Goal: Task Accomplishment & Management: Use online tool/utility

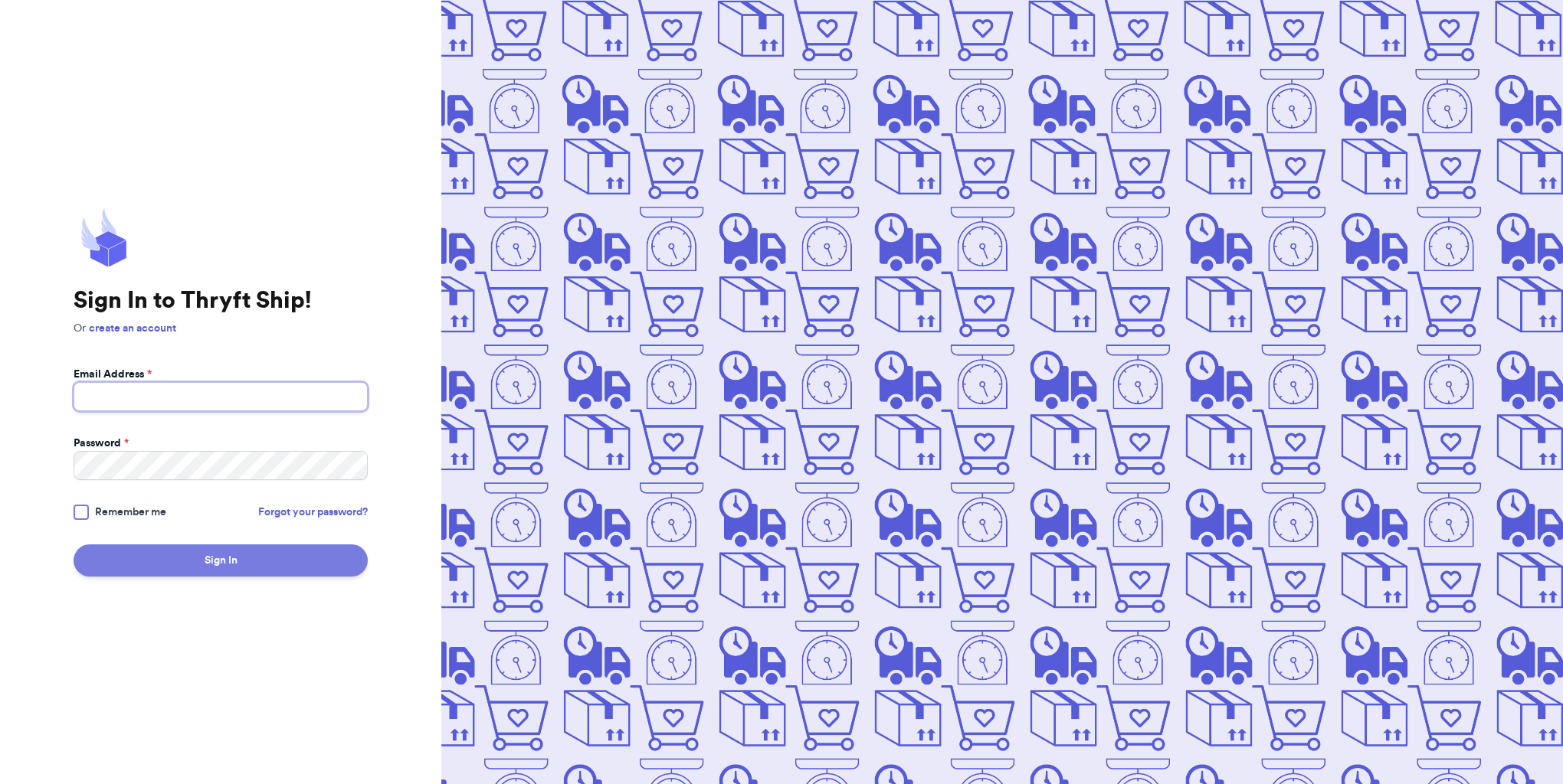
type input "[EMAIL_ADDRESS][DOMAIN_NAME]"
click at [222, 570] on button "Sign In" at bounding box center [220, 561] width 295 height 33
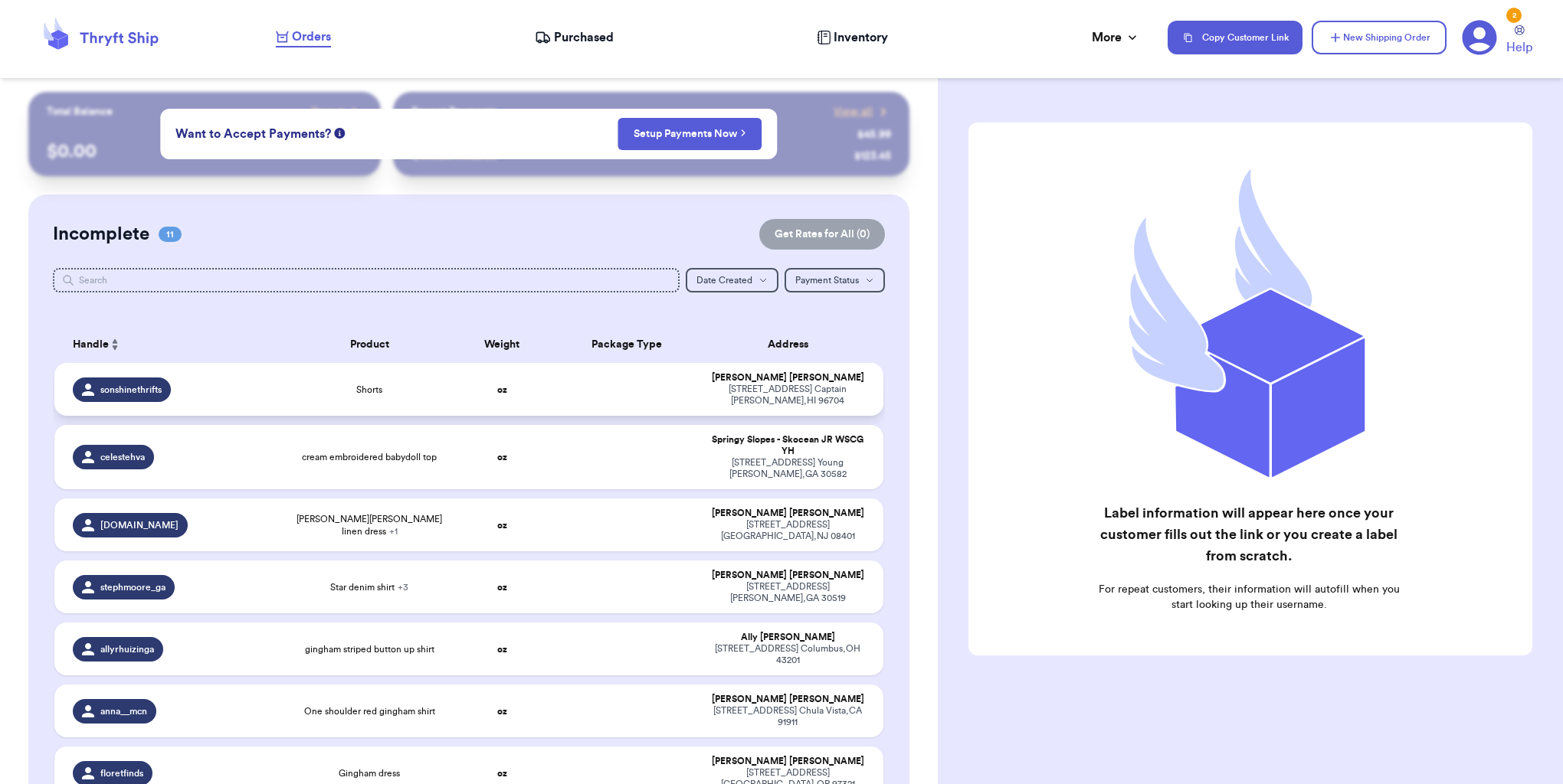
click at [688, 398] on td at bounding box center [626, 389] width 149 height 53
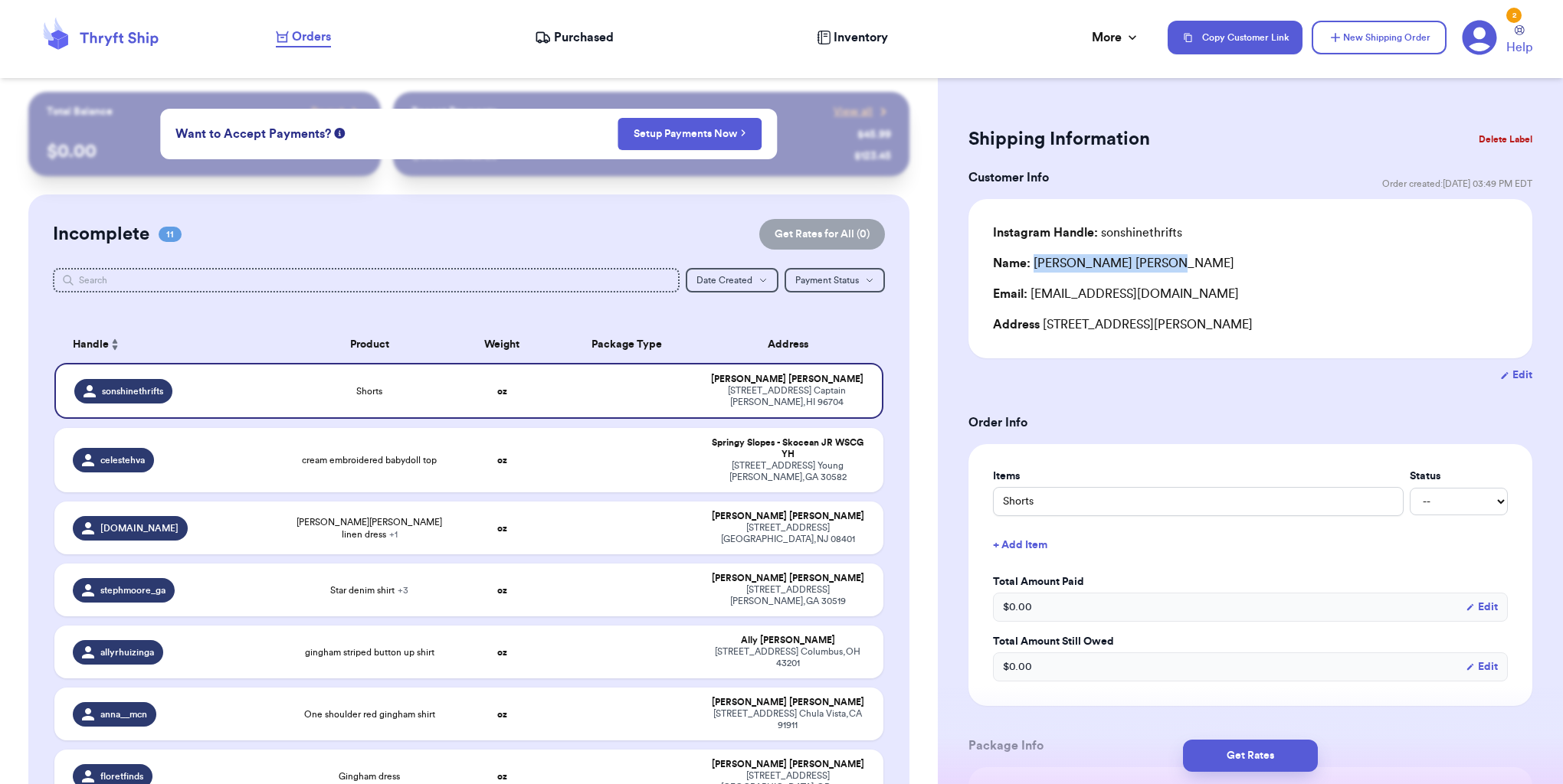
drag, startPoint x: 1034, startPoint y: 266, endPoint x: 1190, endPoint y: 259, distance: 156.2
click at [1190, 259] on div "Name: [PERSON_NAME]" at bounding box center [1250, 264] width 515 height 18
copy div "[PERSON_NAME]"
click at [633, 462] on td at bounding box center [626, 460] width 149 height 64
type input "cream embroidered babydoll top"
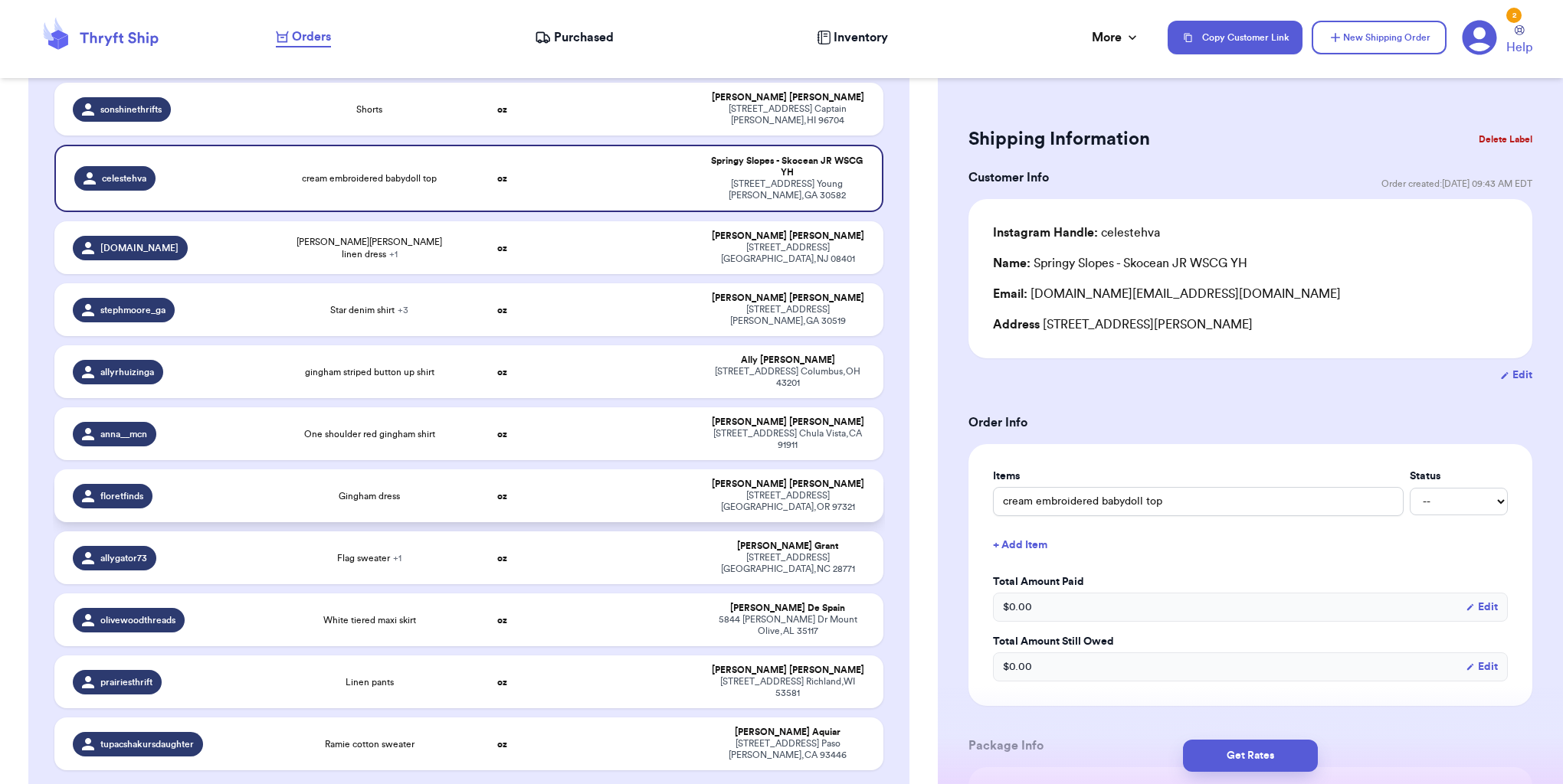
scroll to position [293, 0]
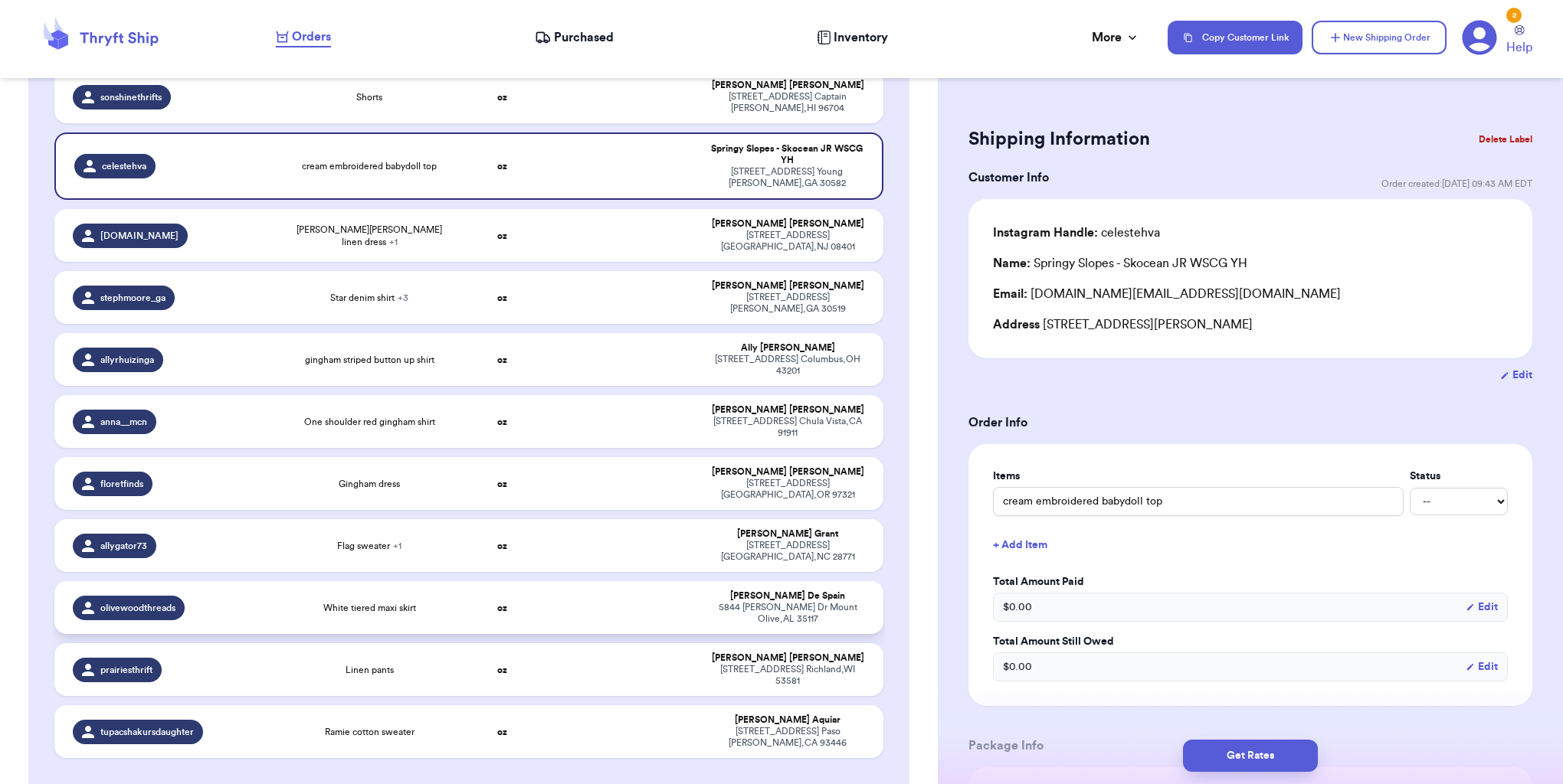
click at [601, 589] on td at bounding box center [626, 608] width 149 height 53
type input "White tiered maxi skirt"
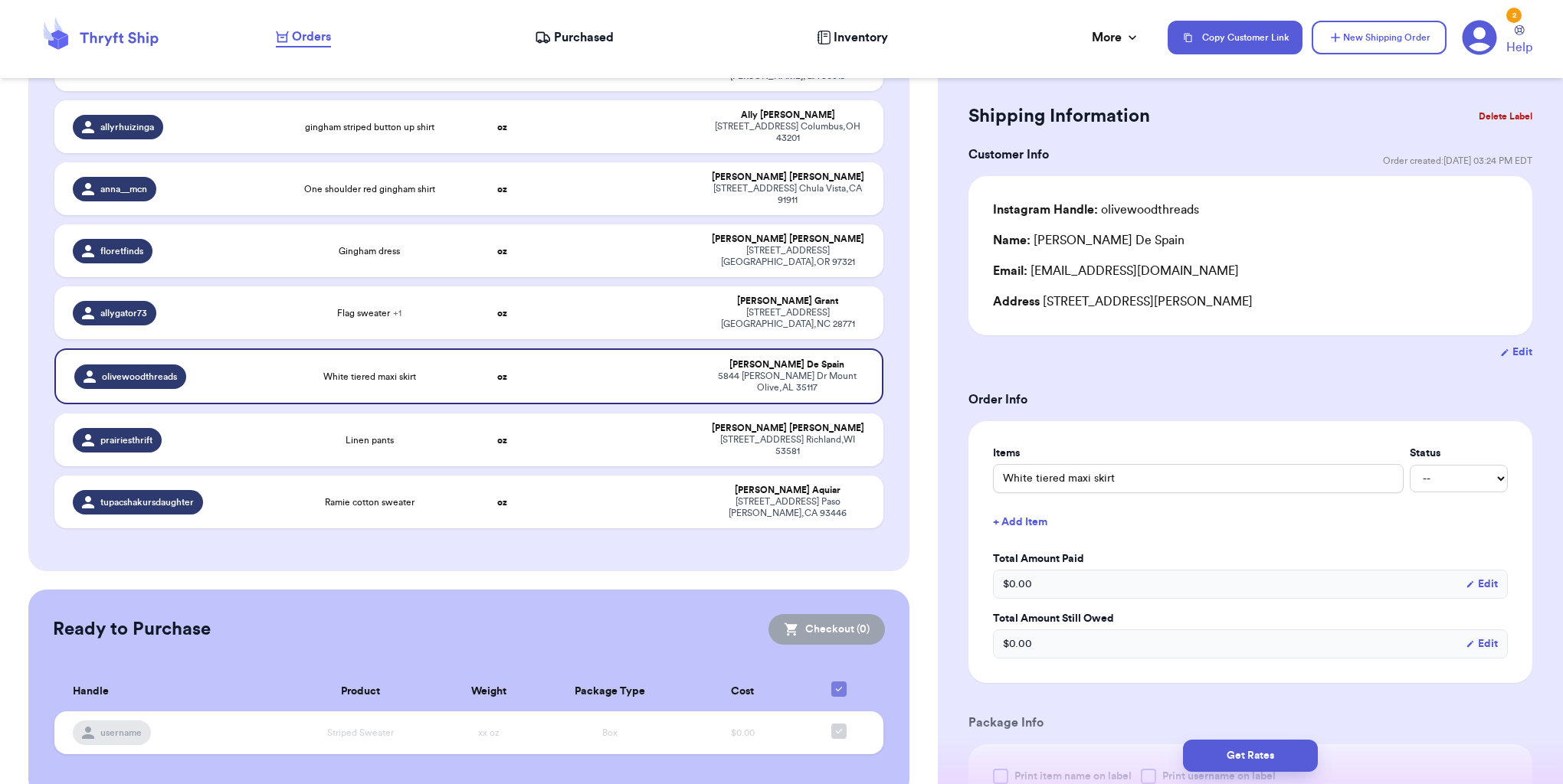
scroll to position [0, 0]
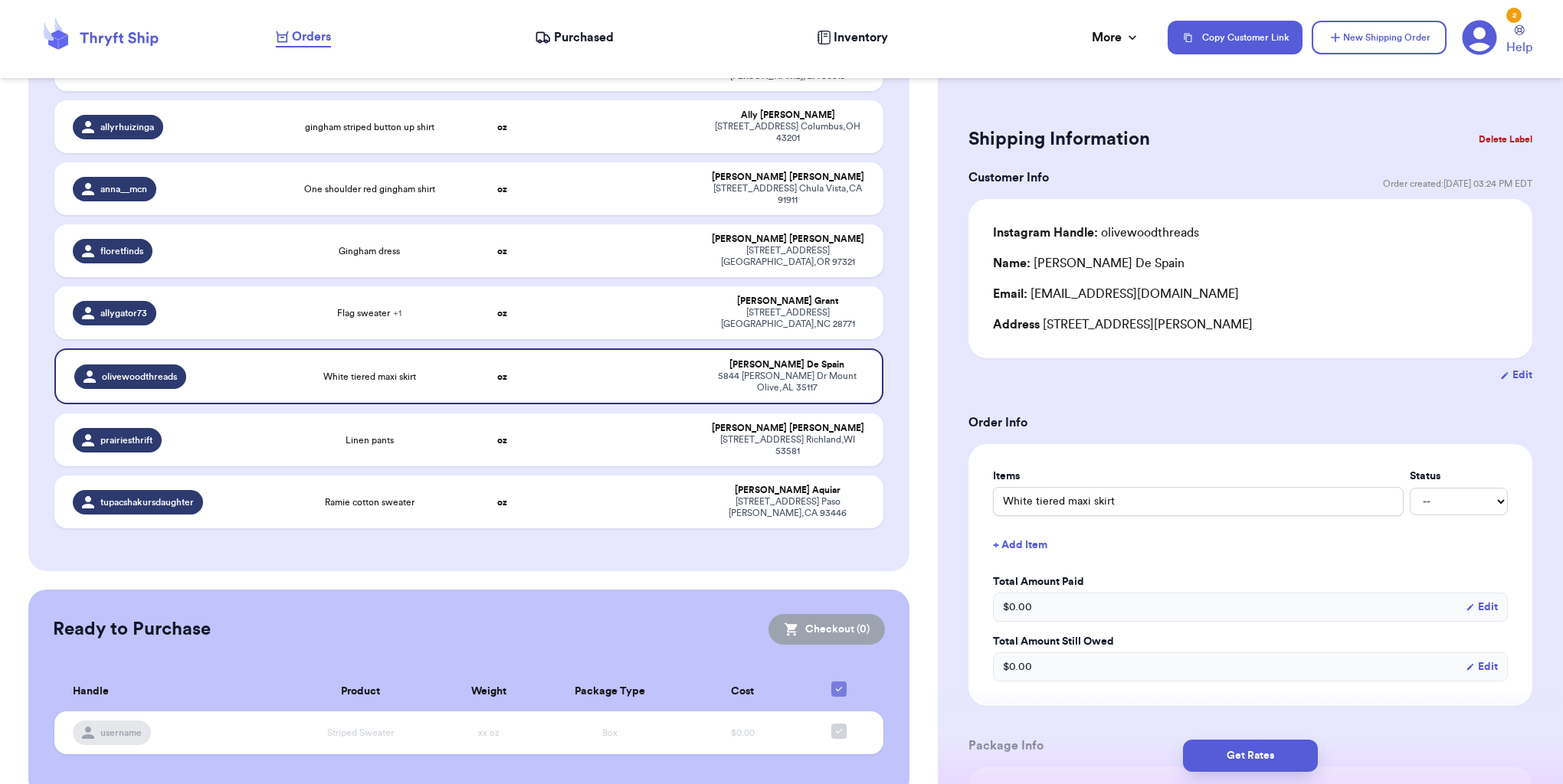
click at [1497, 138] on button "Delete Label" at bounding box center [1505, 139] width 66 height 33
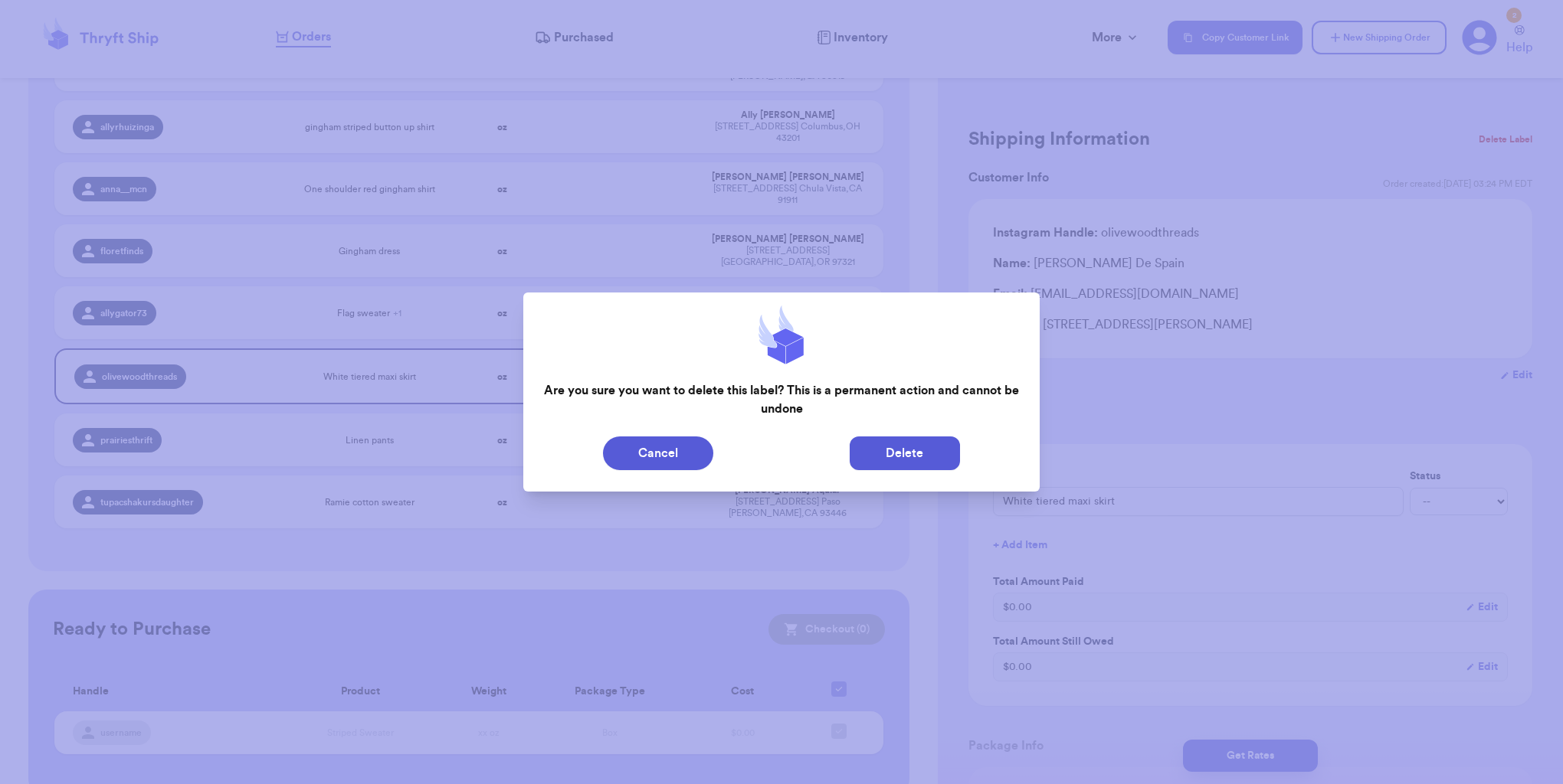
click at [910, 456] on button "Delete" at bounding box center [904, 453] width 110 height 33
type input "Shorts"
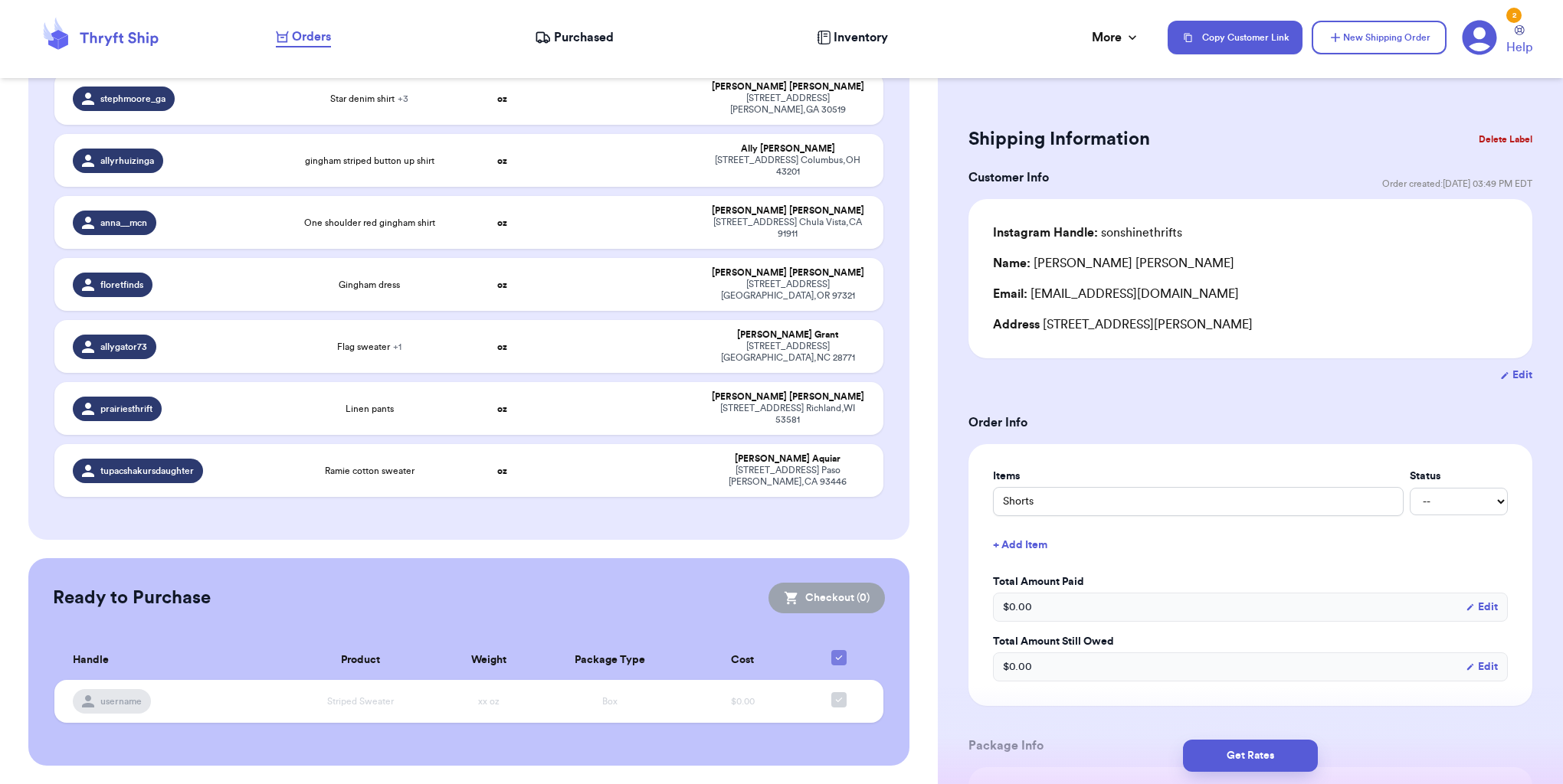
scroll to position [461, 0]
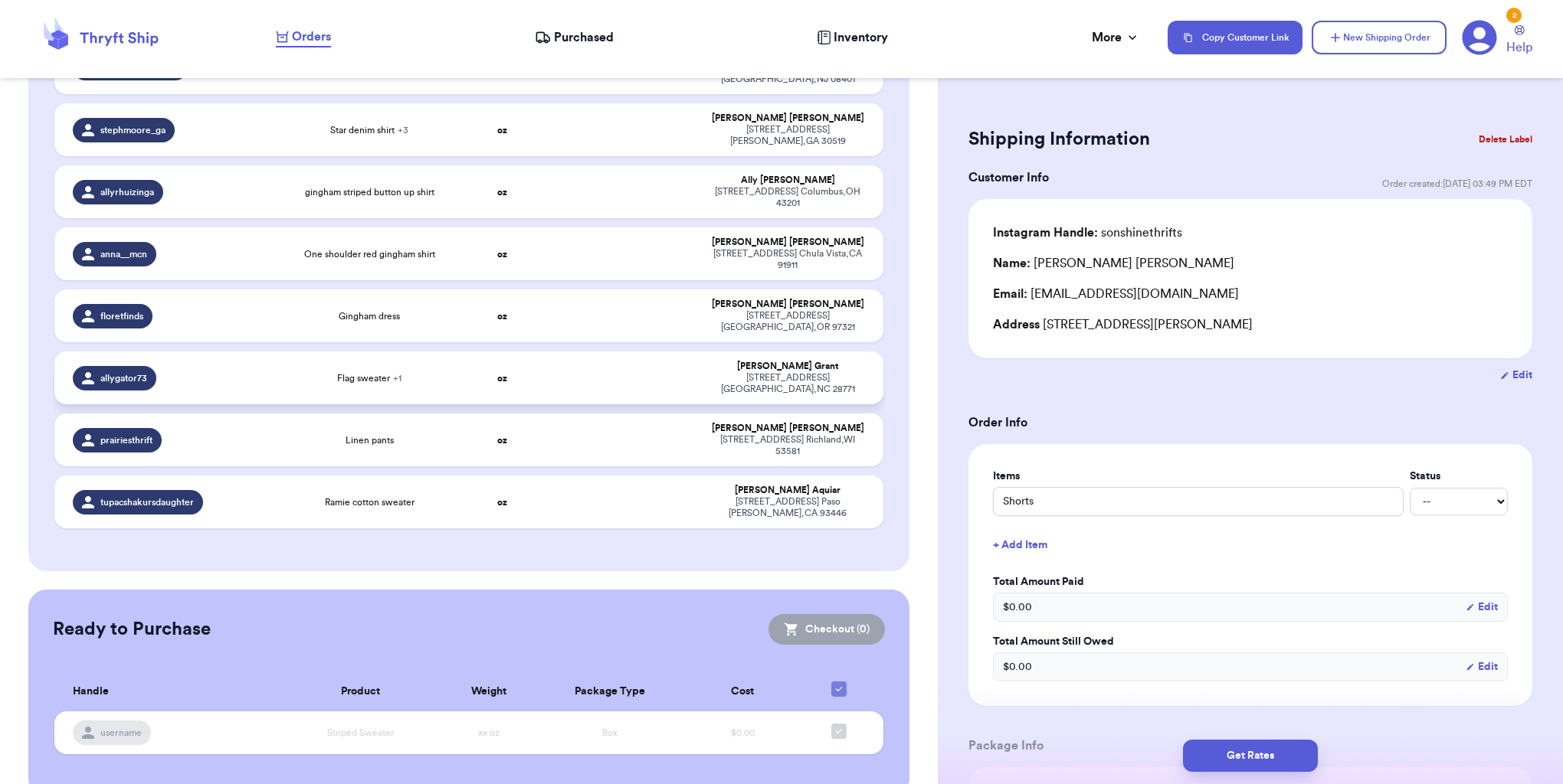
click at [641, 351] on td at bounding box center [626, 378] width 149 height 53
type input "Flag sweater"
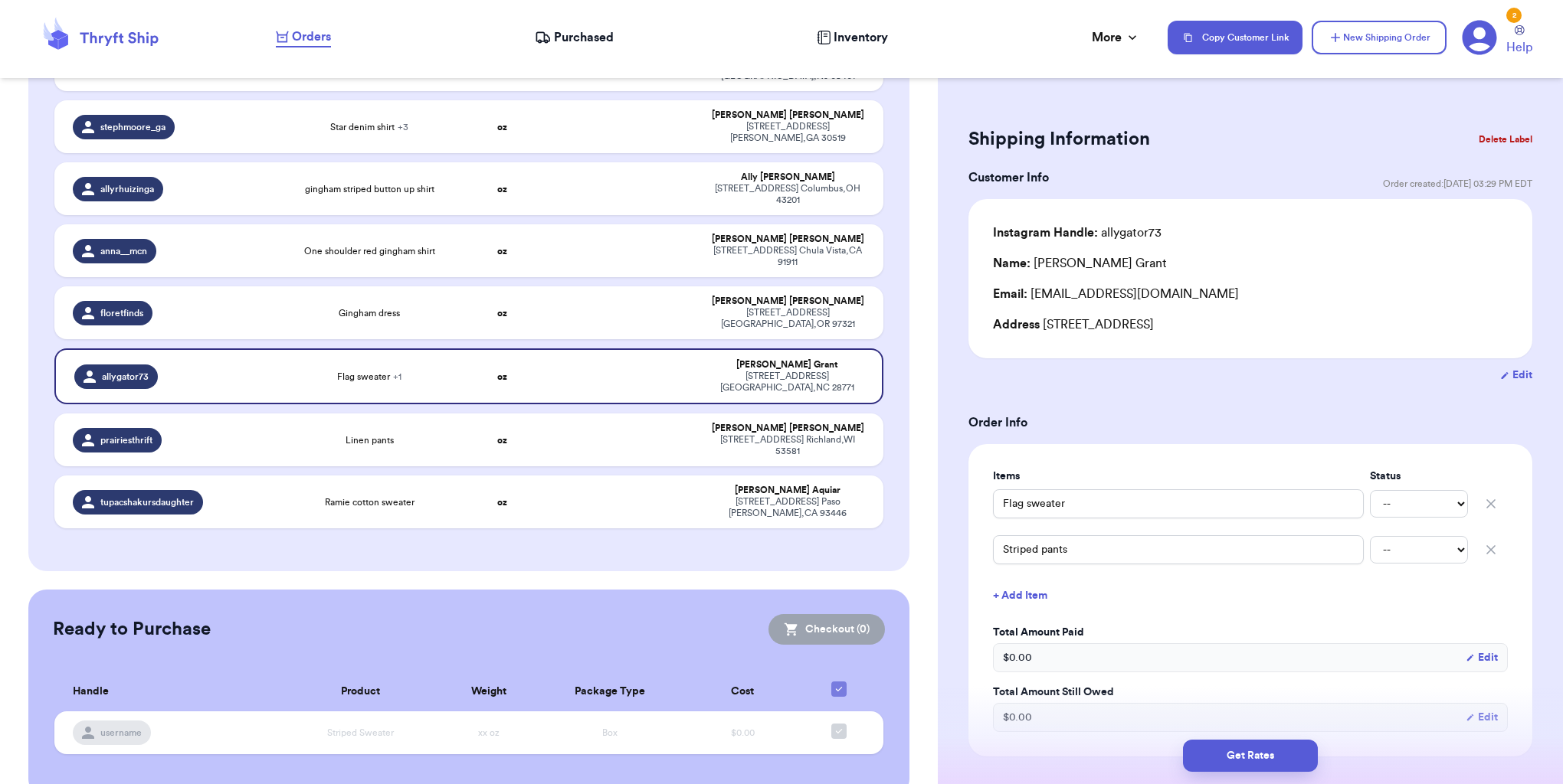
click at [1502, 135] on button "Delete Label" at bounding box center [1505, 139] width 66 height 33
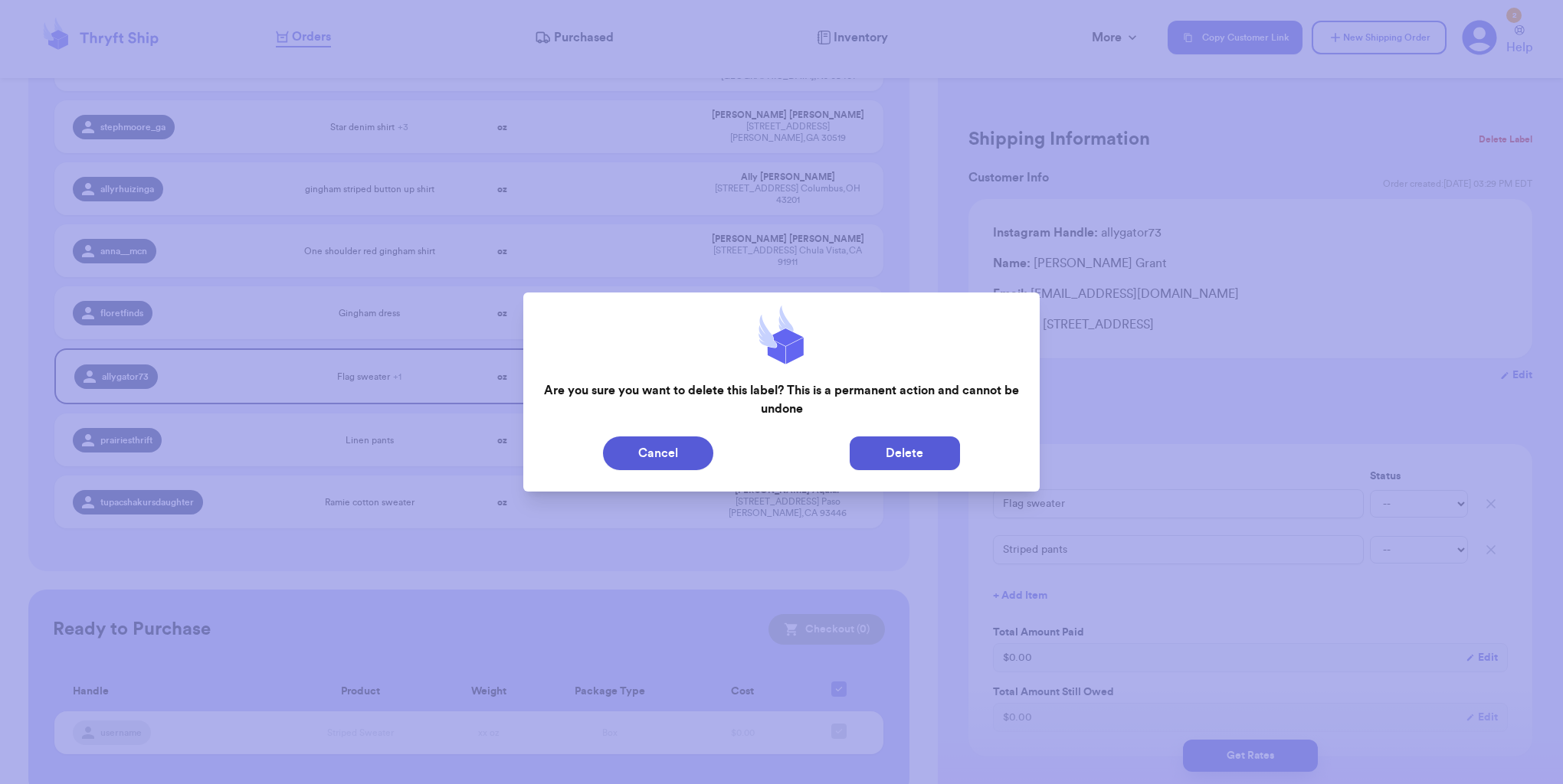
click at [920, 457] on button "Delete" at bounding box center [904, 453] width 110 height 33
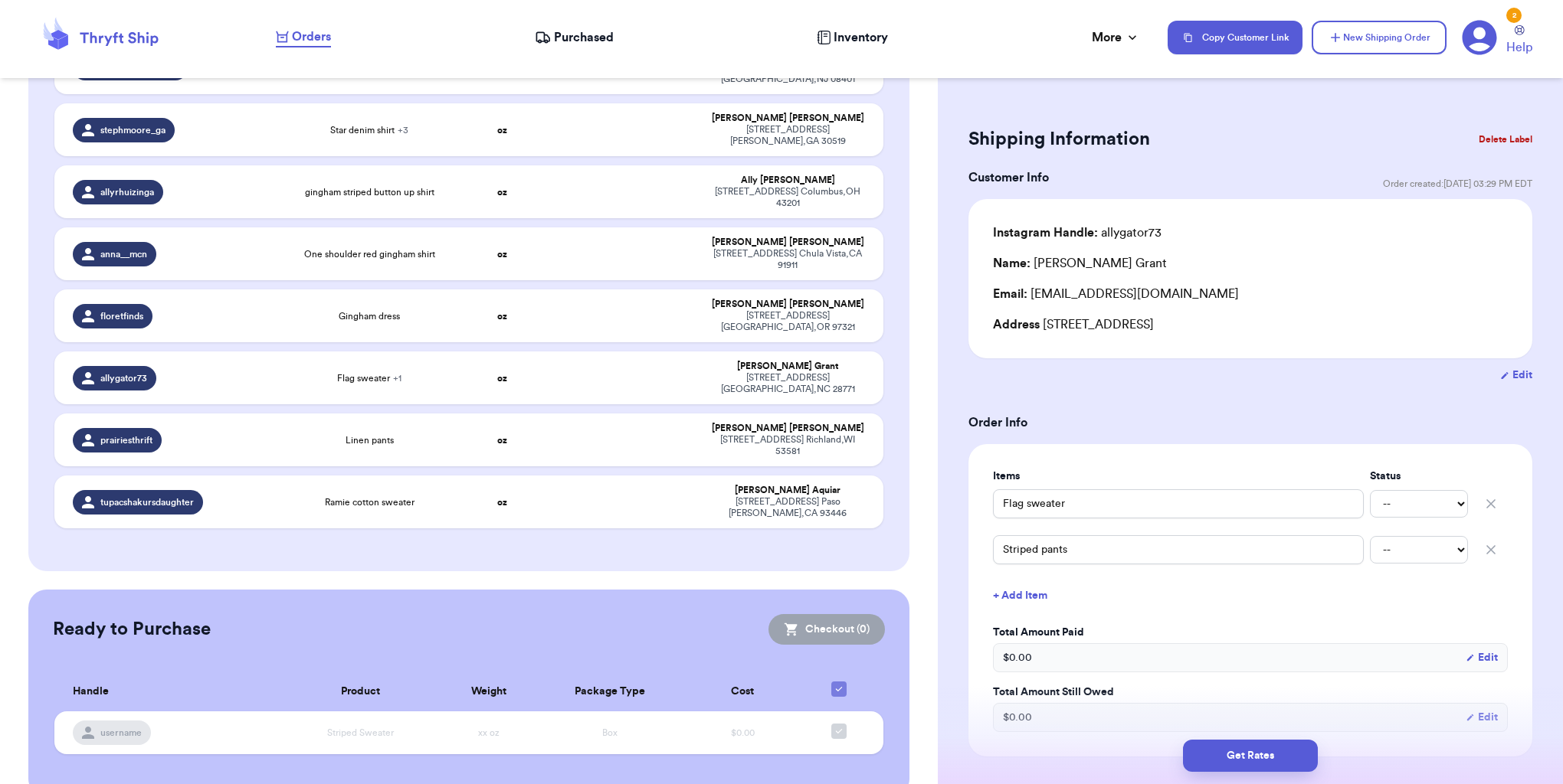
type input "Shorts"
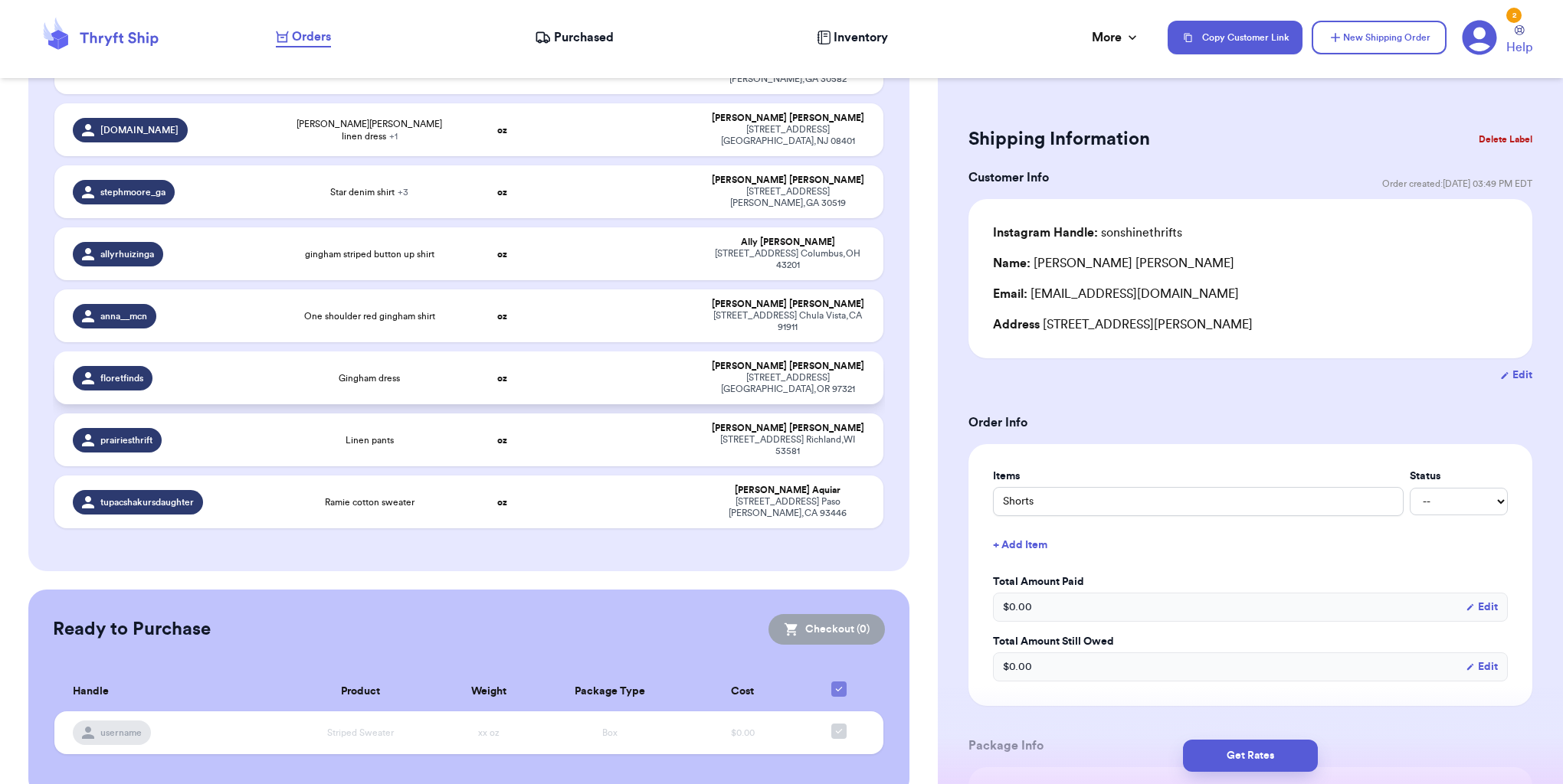
click at [608, 351] on td at bounding box center [626, 378] width 149 height 53
type input "Gingham dress"
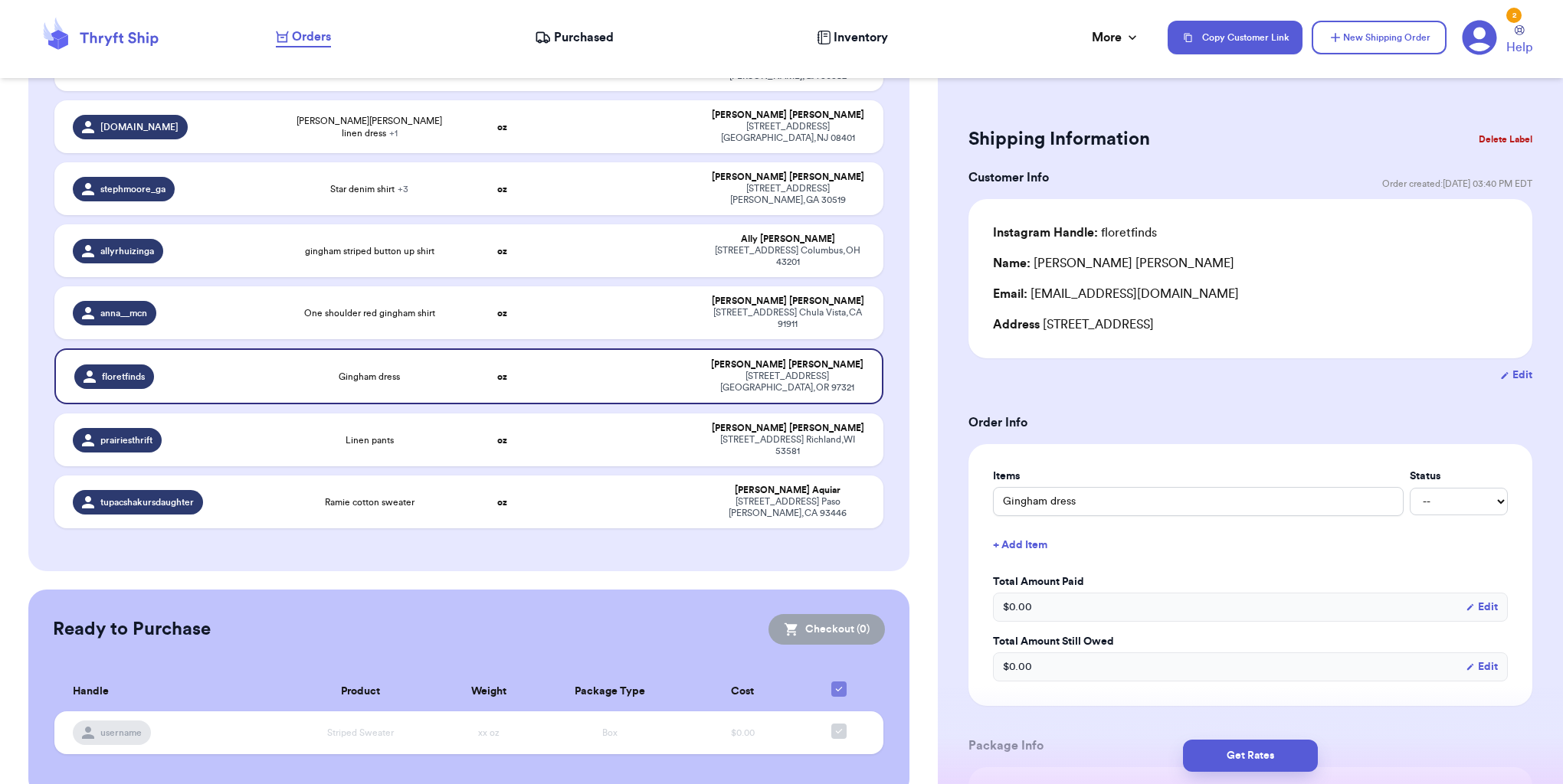
click at [1475, 135] on button "Delete Label" at bounding box center [1505, 139] width 66 height 33
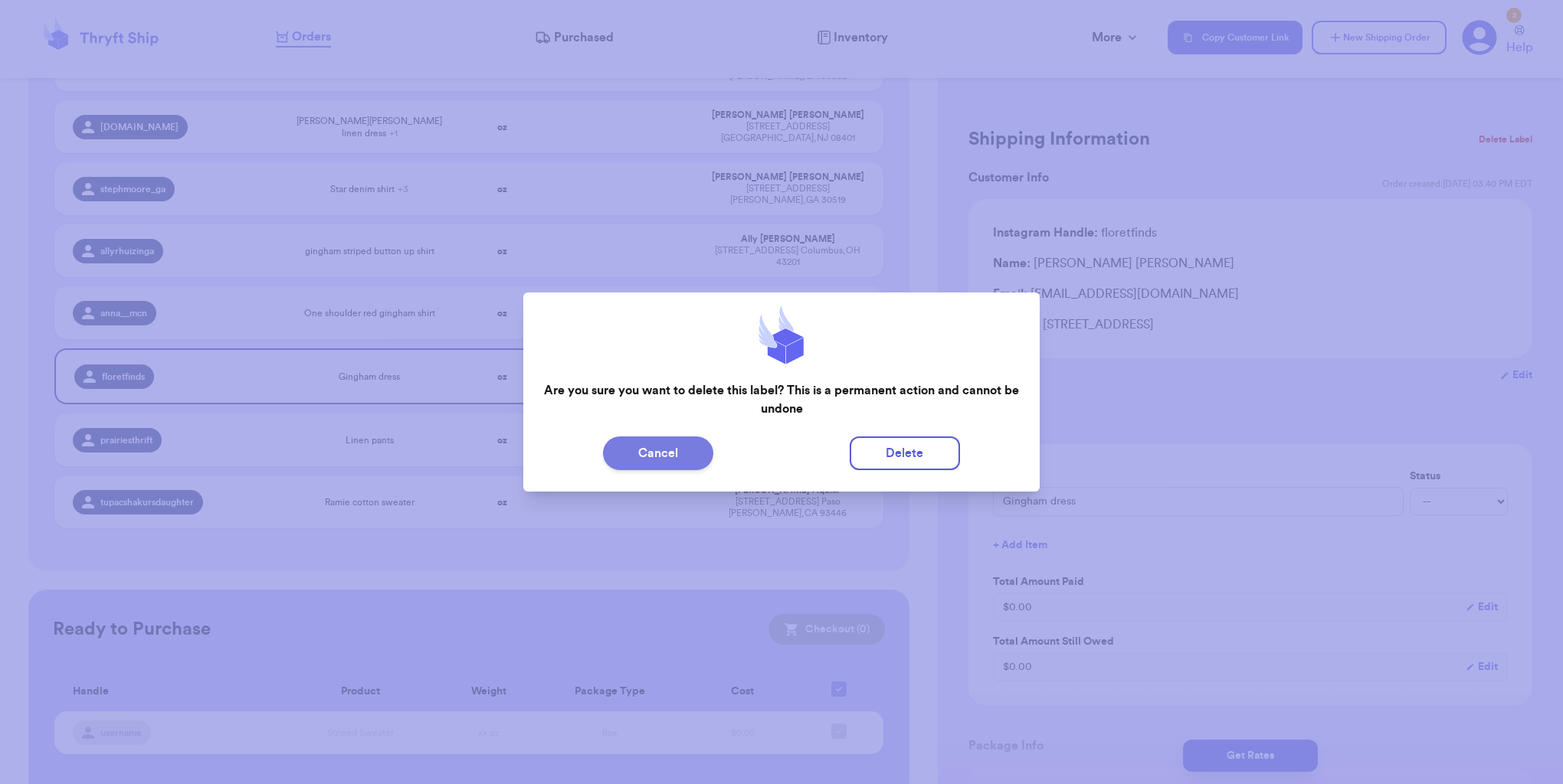
click at [673, 451] on button "Cancel" at bounding box center [658, 453] width 110 height 33
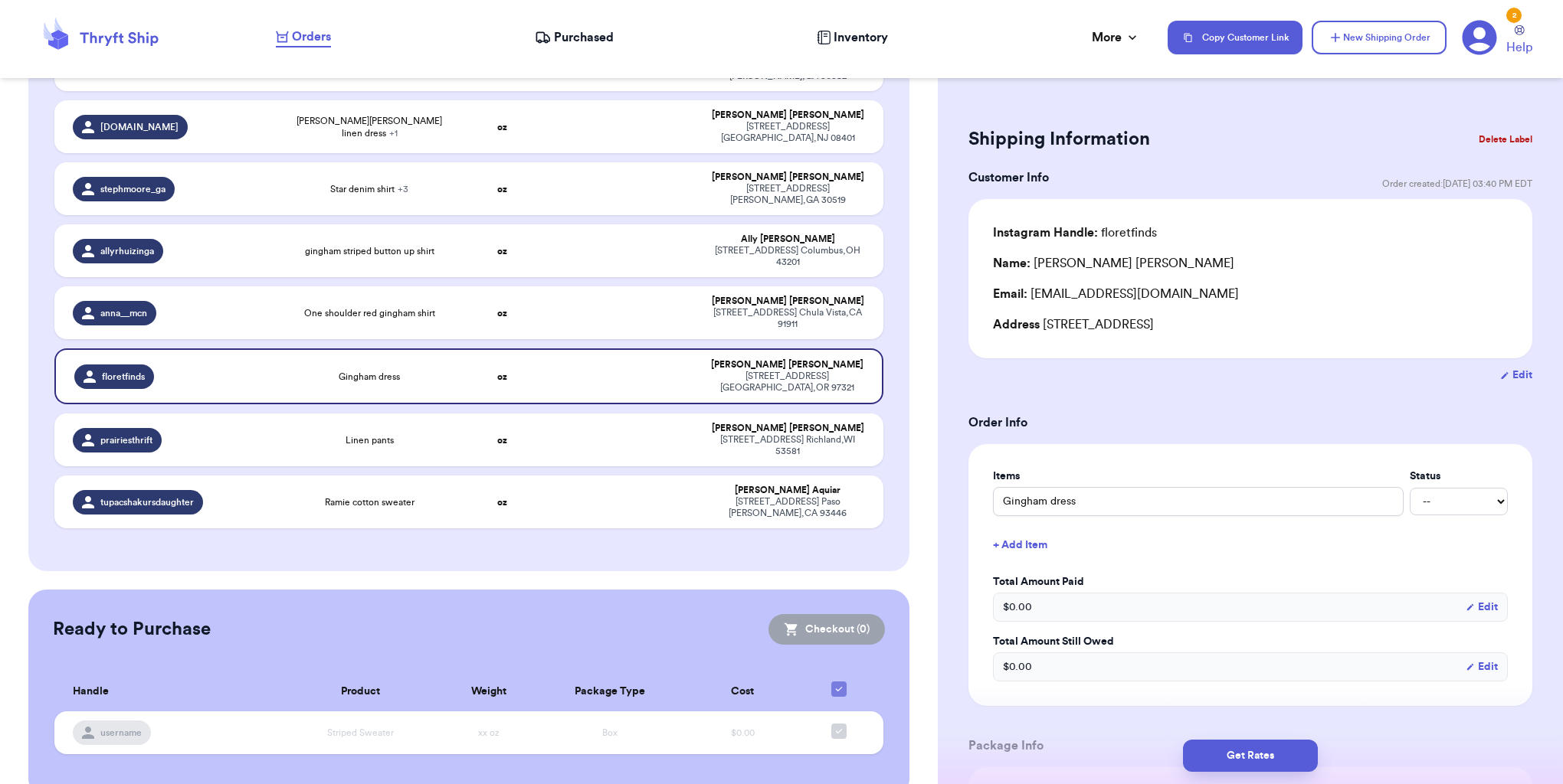
click at [1488, 131] on button "Delete Label" at bounding box center [1505, 139] width 66 height 33
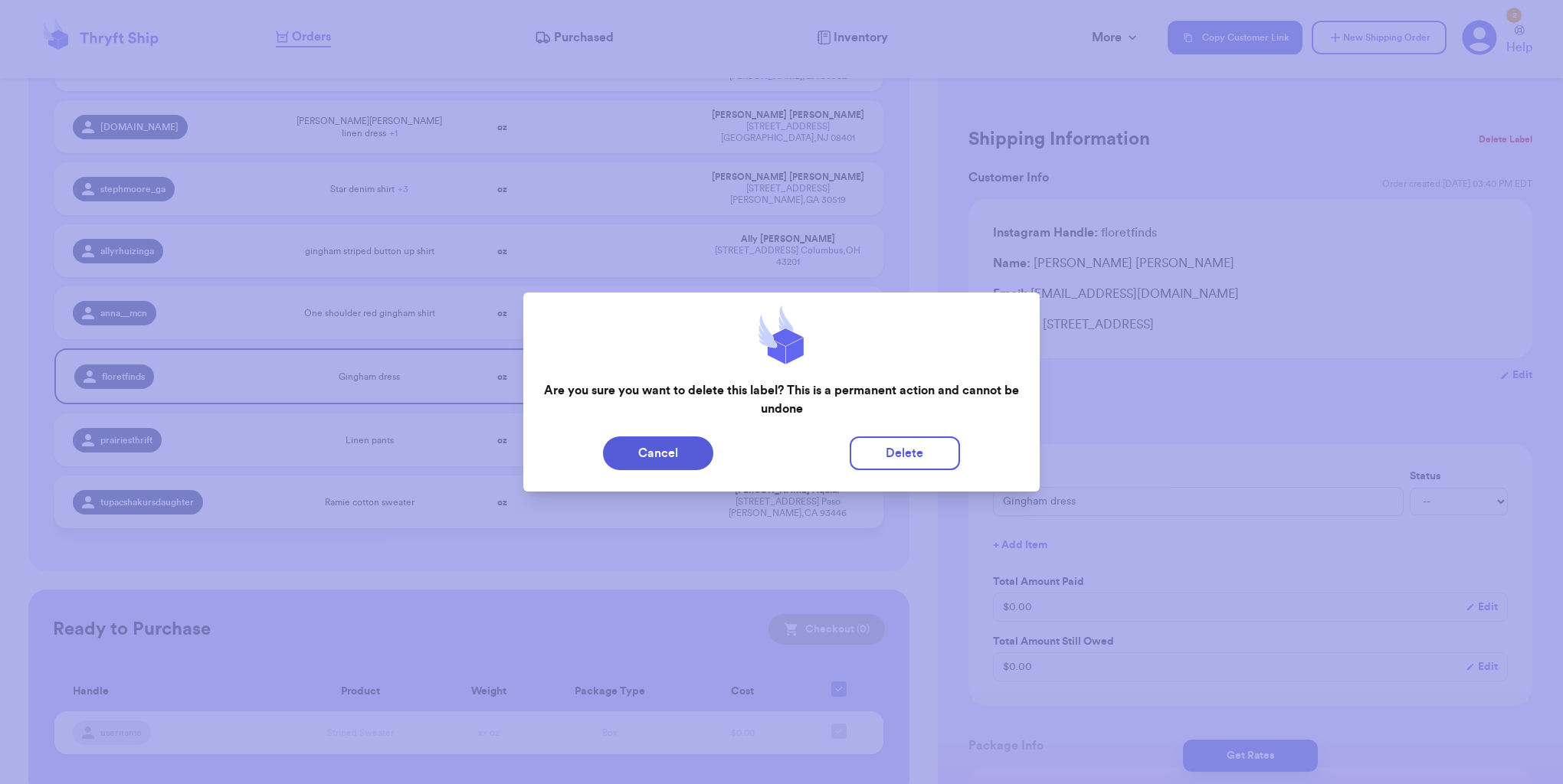
click at [657, 455] on button "Cancel" at bounding box center [658, 453] width 110 height 33
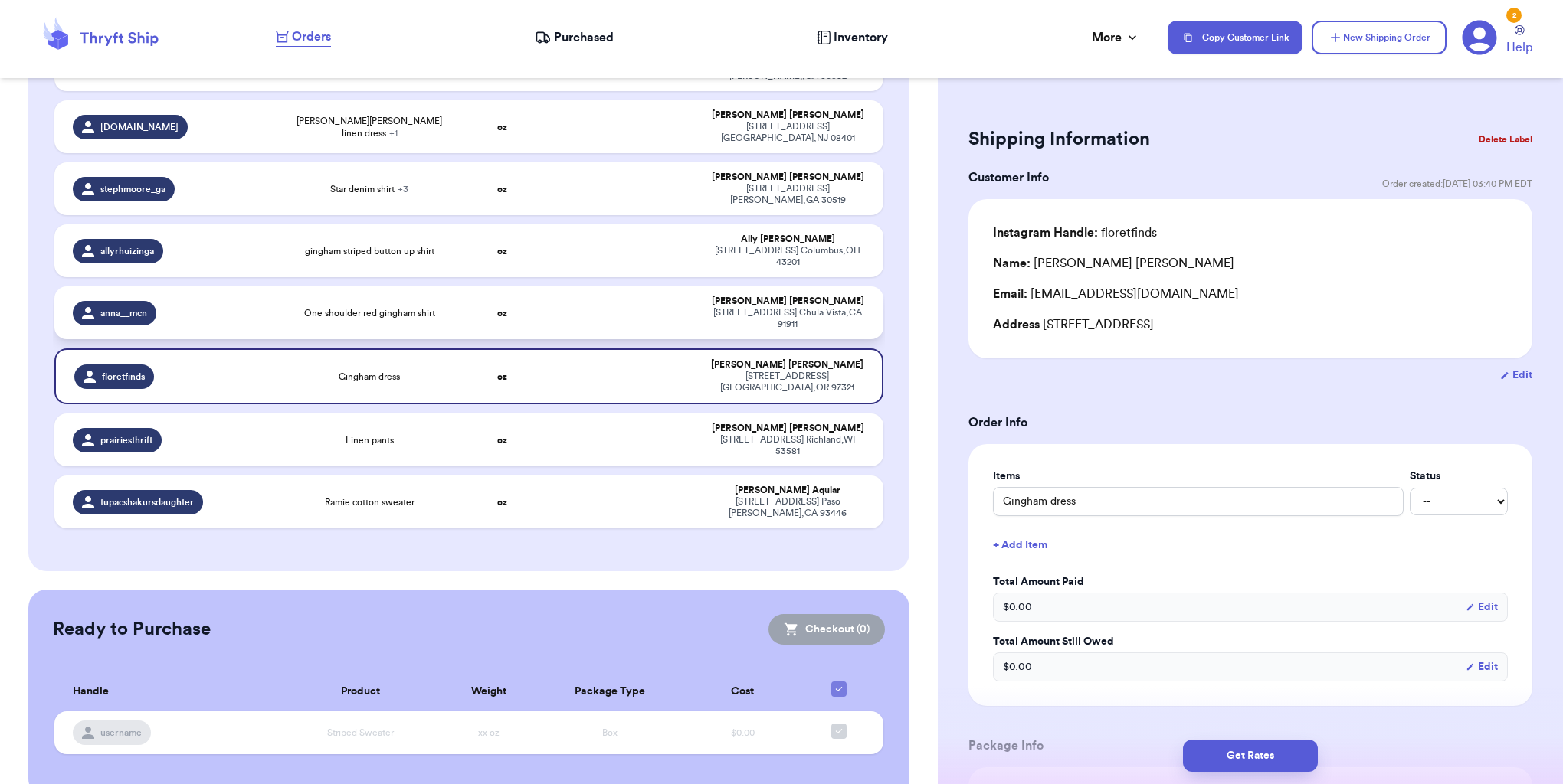
click at [627, 300] on td at bounding box center [626, 313] width 149 height 53
type input "One shoulder red gingham shirt"
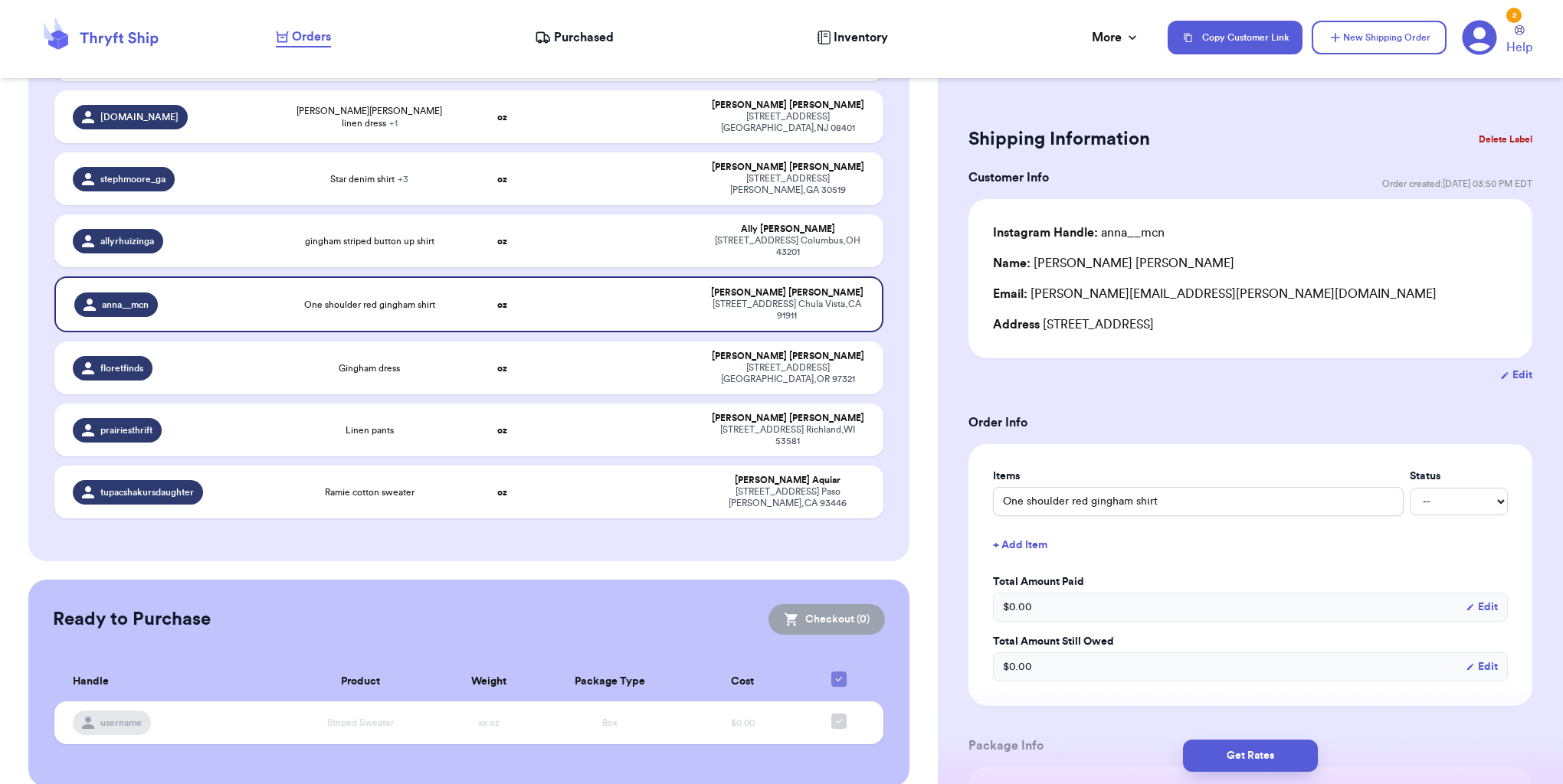
click at [1496, 135] on button "Delete Label" at bounding box center [1505, 139] width 66 height 33
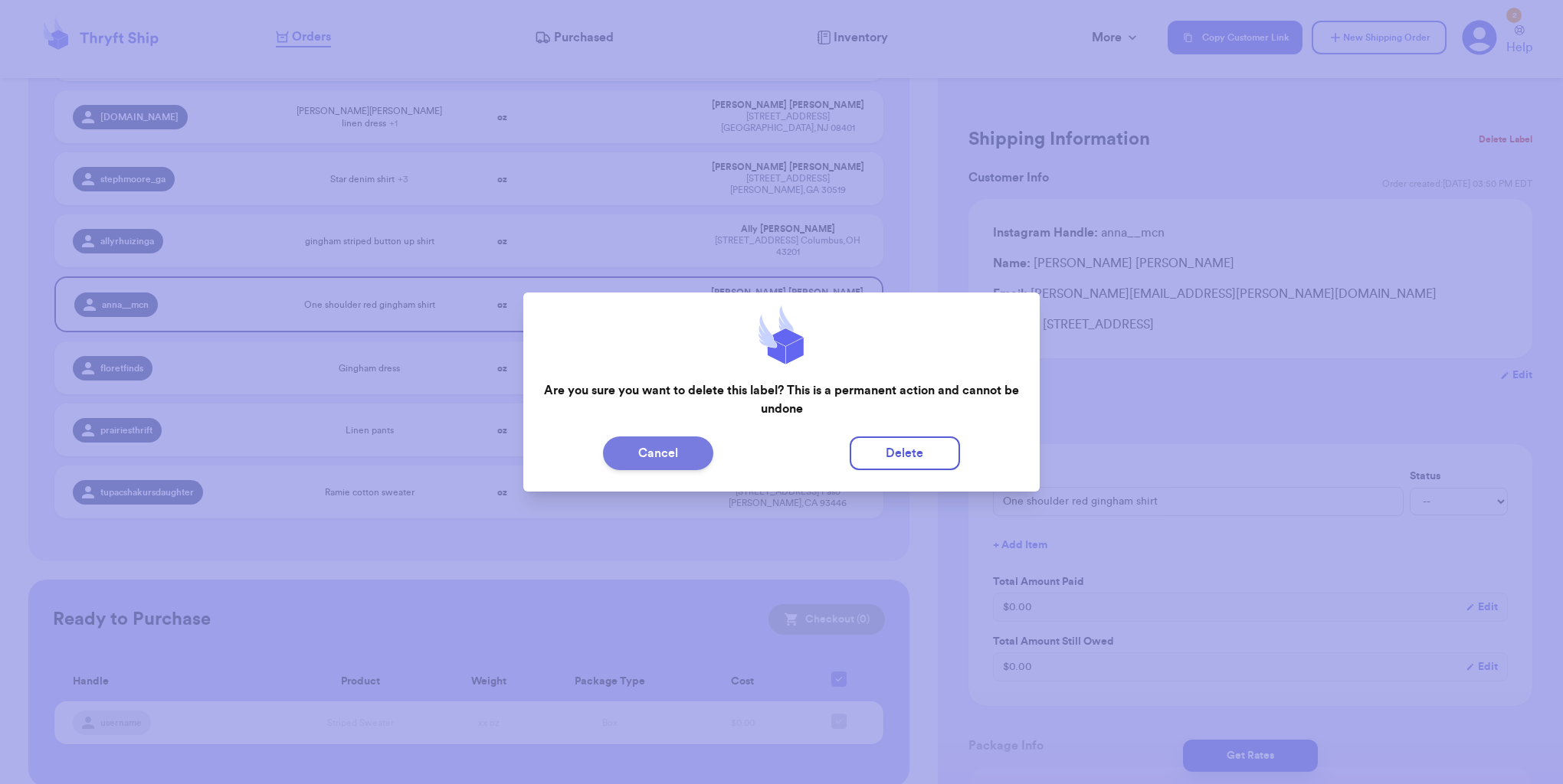
click at [658, 449] on button "Cancel" at bounding box center [658, 453] width 110 height 33
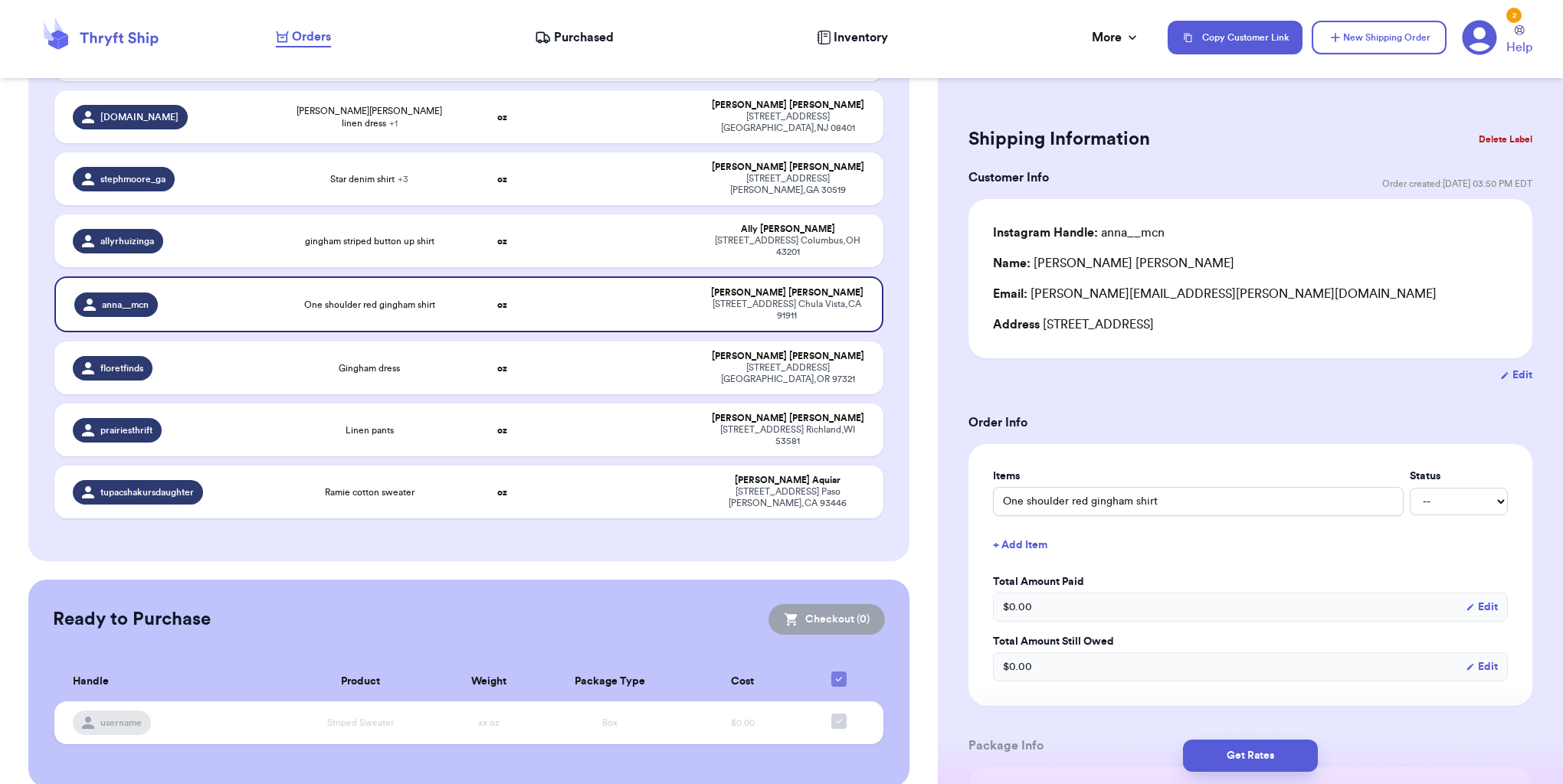
click at [1493, 140] on button "Delete Label" at bounding box center [1505, 139] width 66 height 33
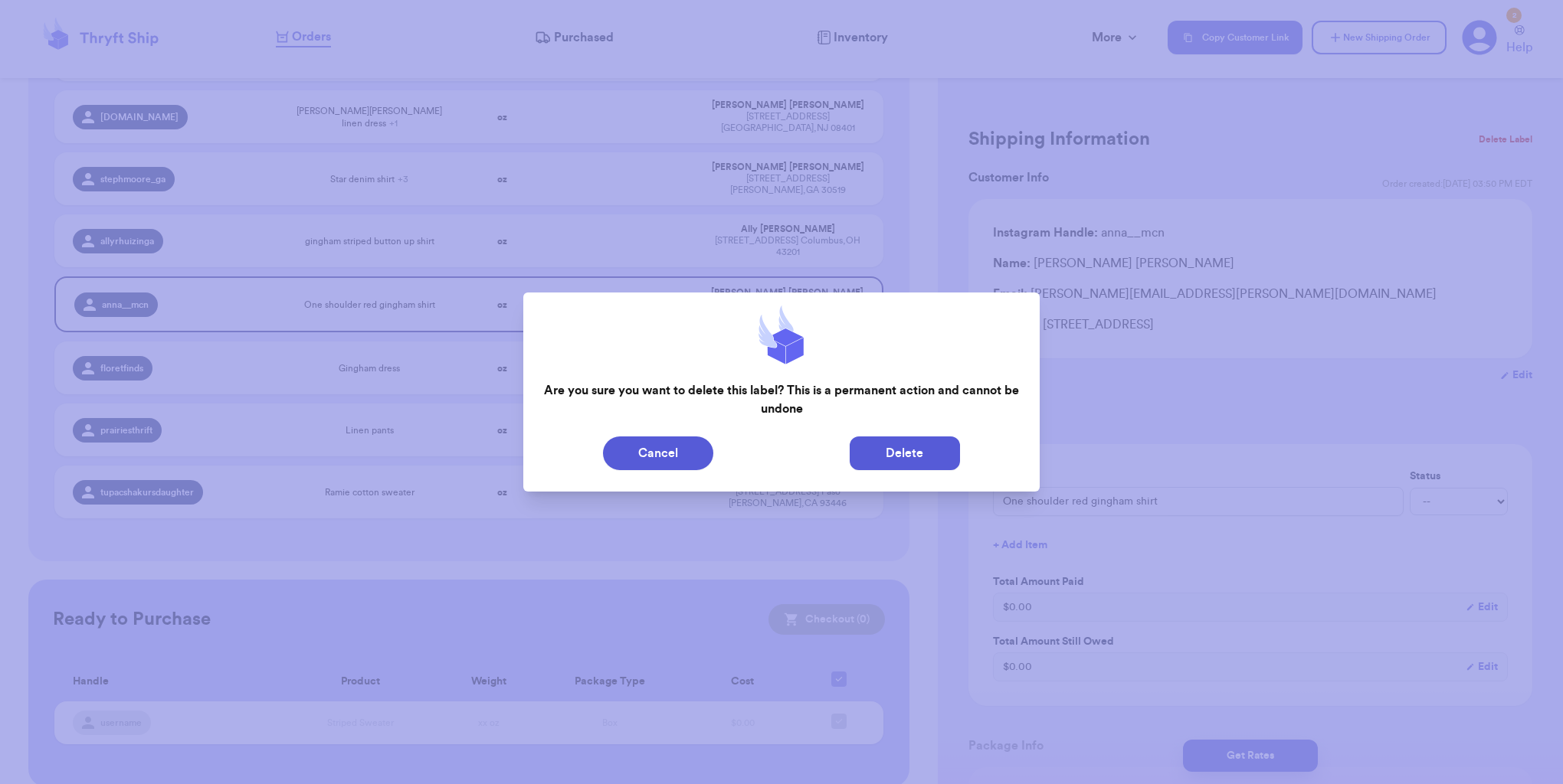
click at [924, 443] on button "Delete" at bounding box center [904, 453] width 110 height 33
type input "Shorts"
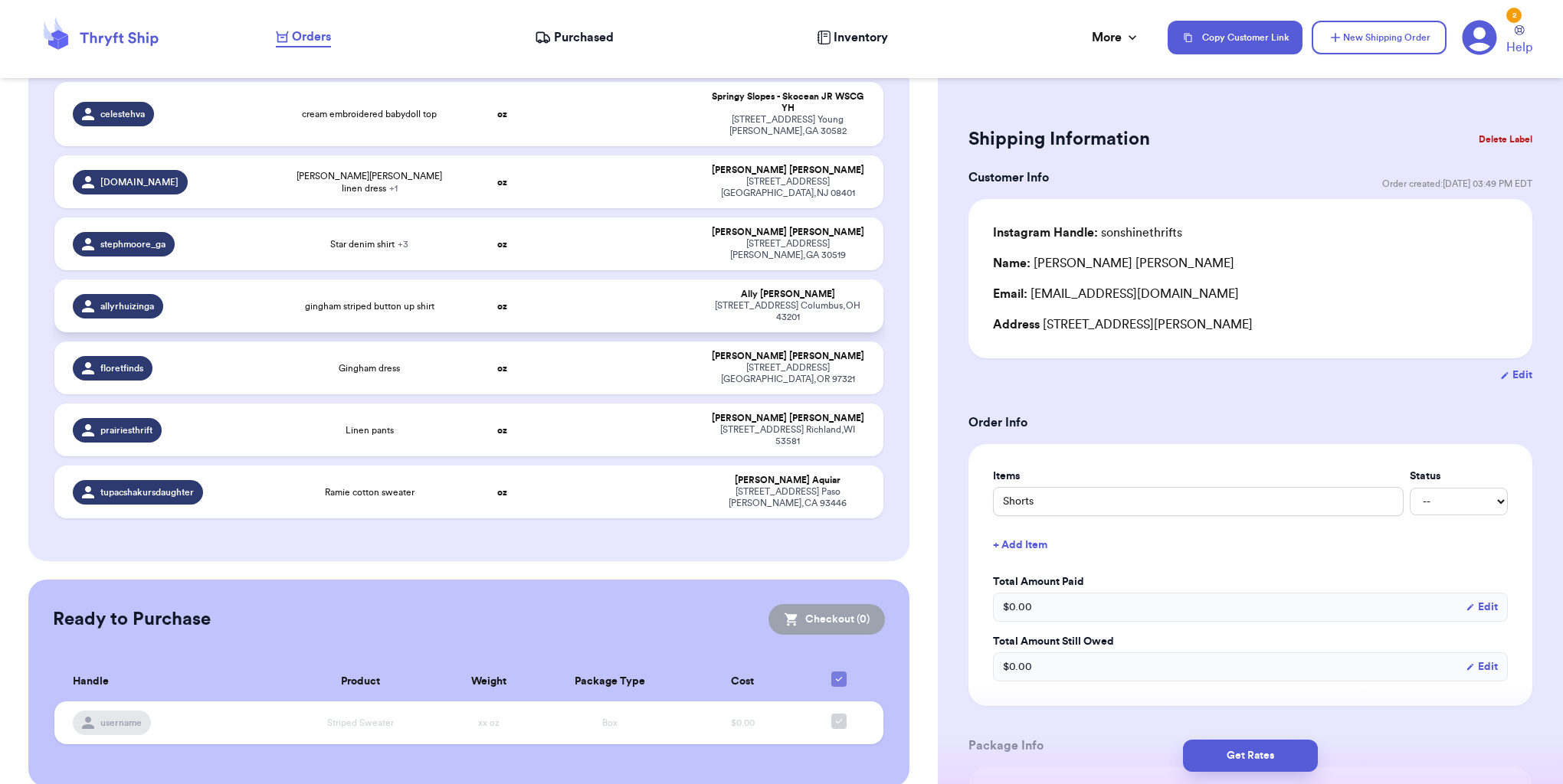
click at [741, 300] on div "[STREET_ADDRESS]" at bounding box center [787, 311] width 154 height 23
type input "gingham striped button up shirt"
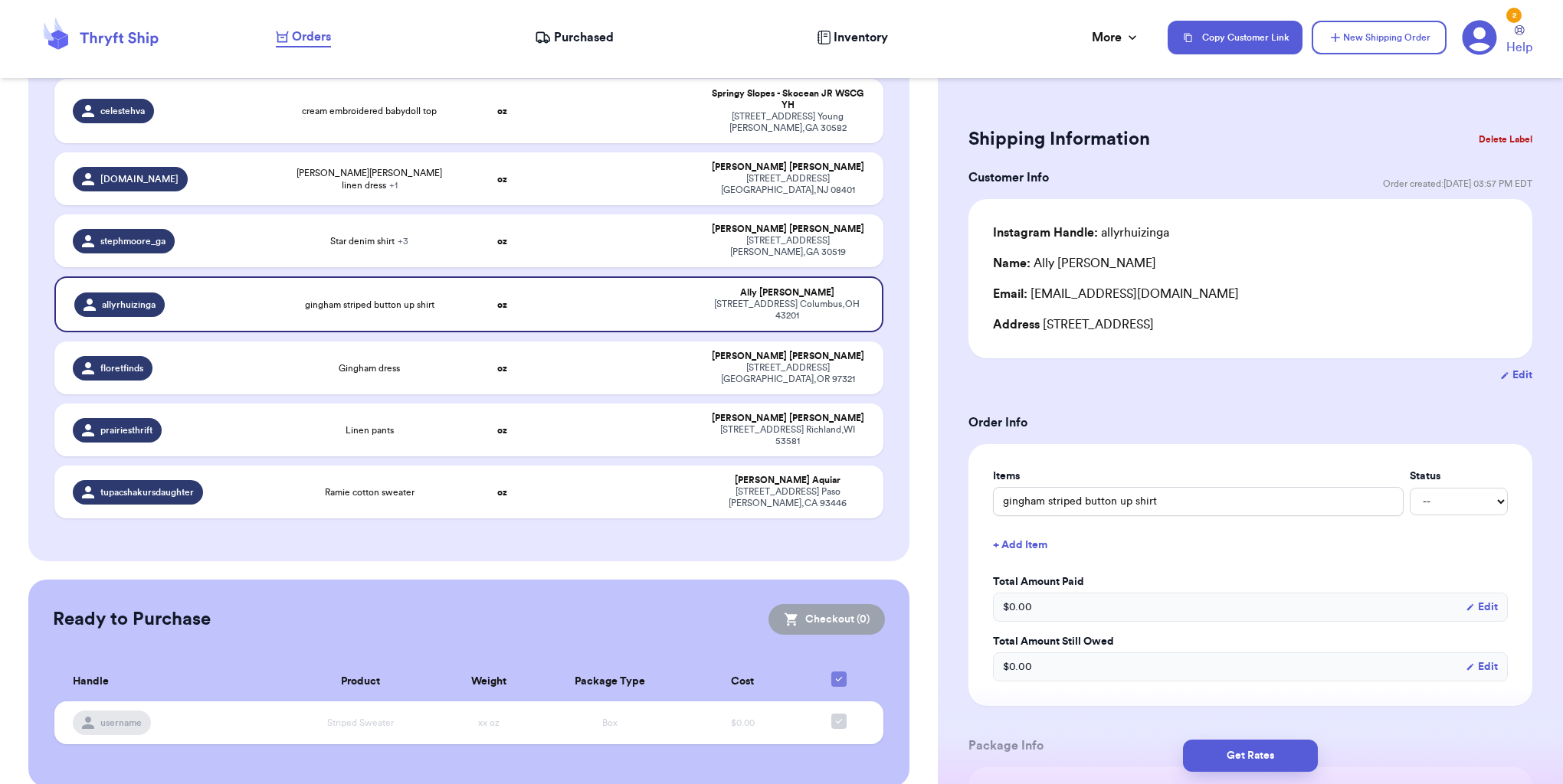
click at [1513, 143] on button "Delete Label" at bounding box center [1505, 139] width 66 height 33
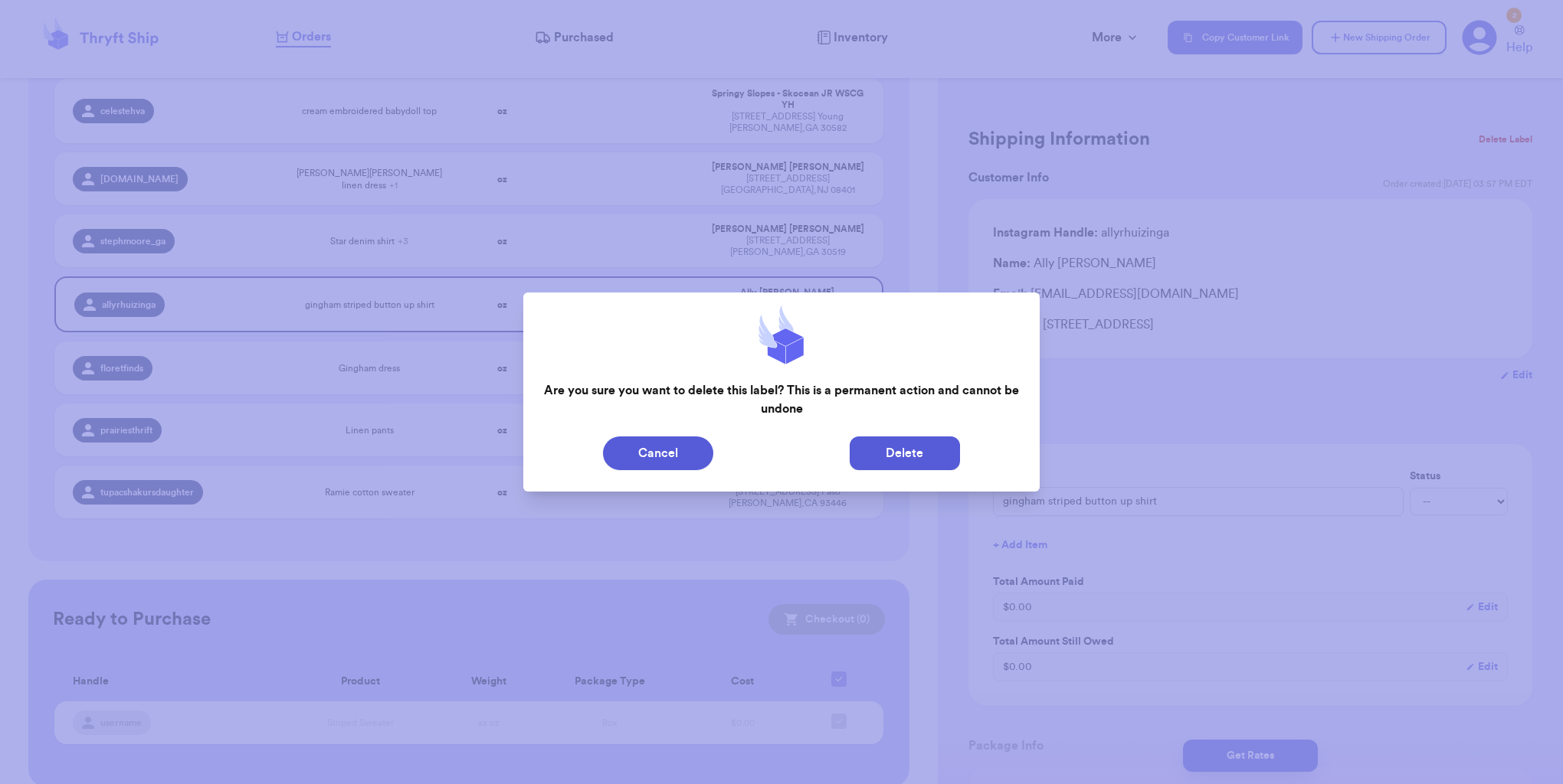
click at [914, 447] on button "Delete" at bounding box center [904, 453] width 110 height 33
type input "Shorts"
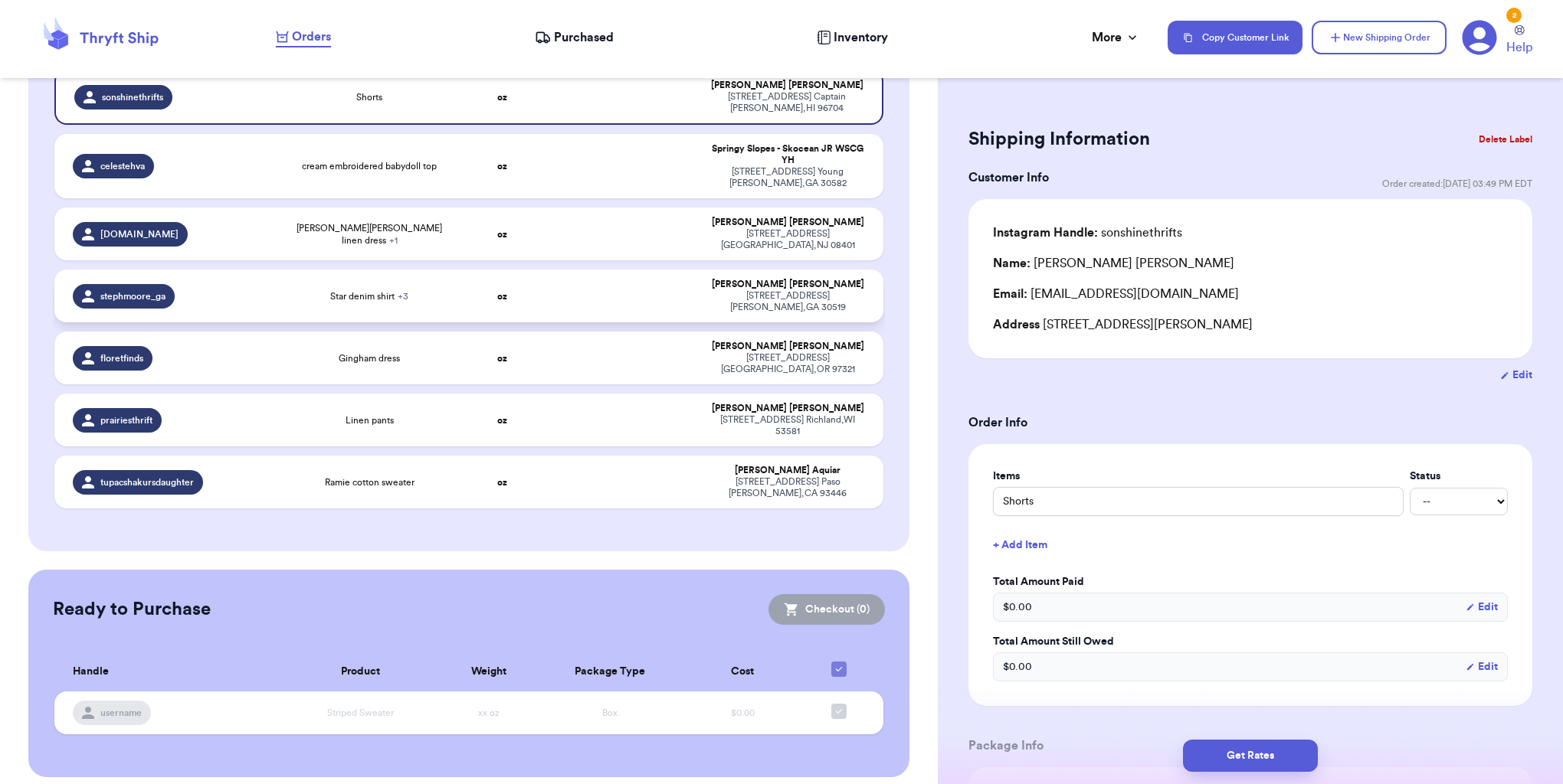
scroll to position [291, 0]
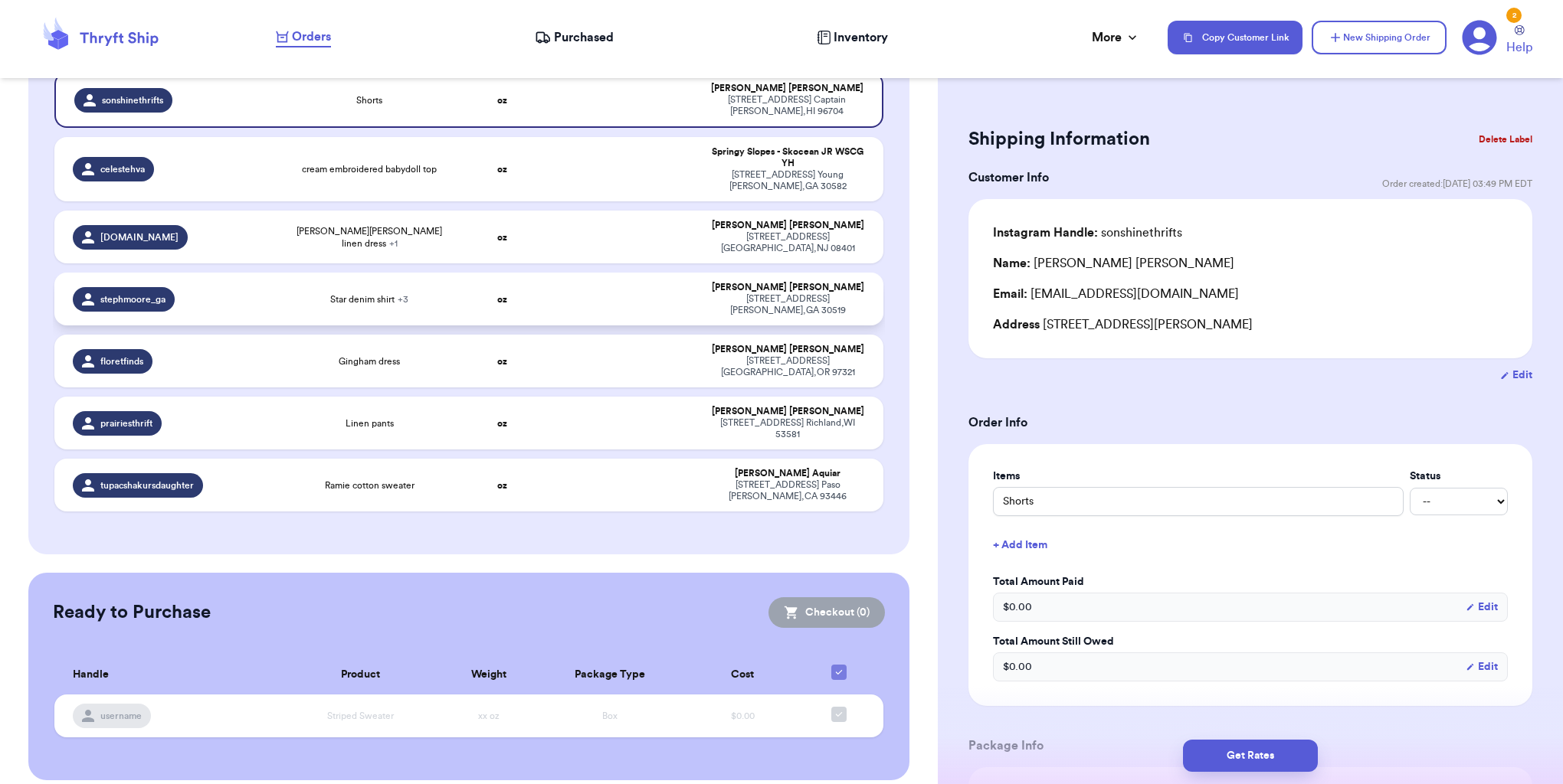
click at [655, 304] on td at bounding box center [626, 299] width 149 height 53
type input "Star denim shirt"
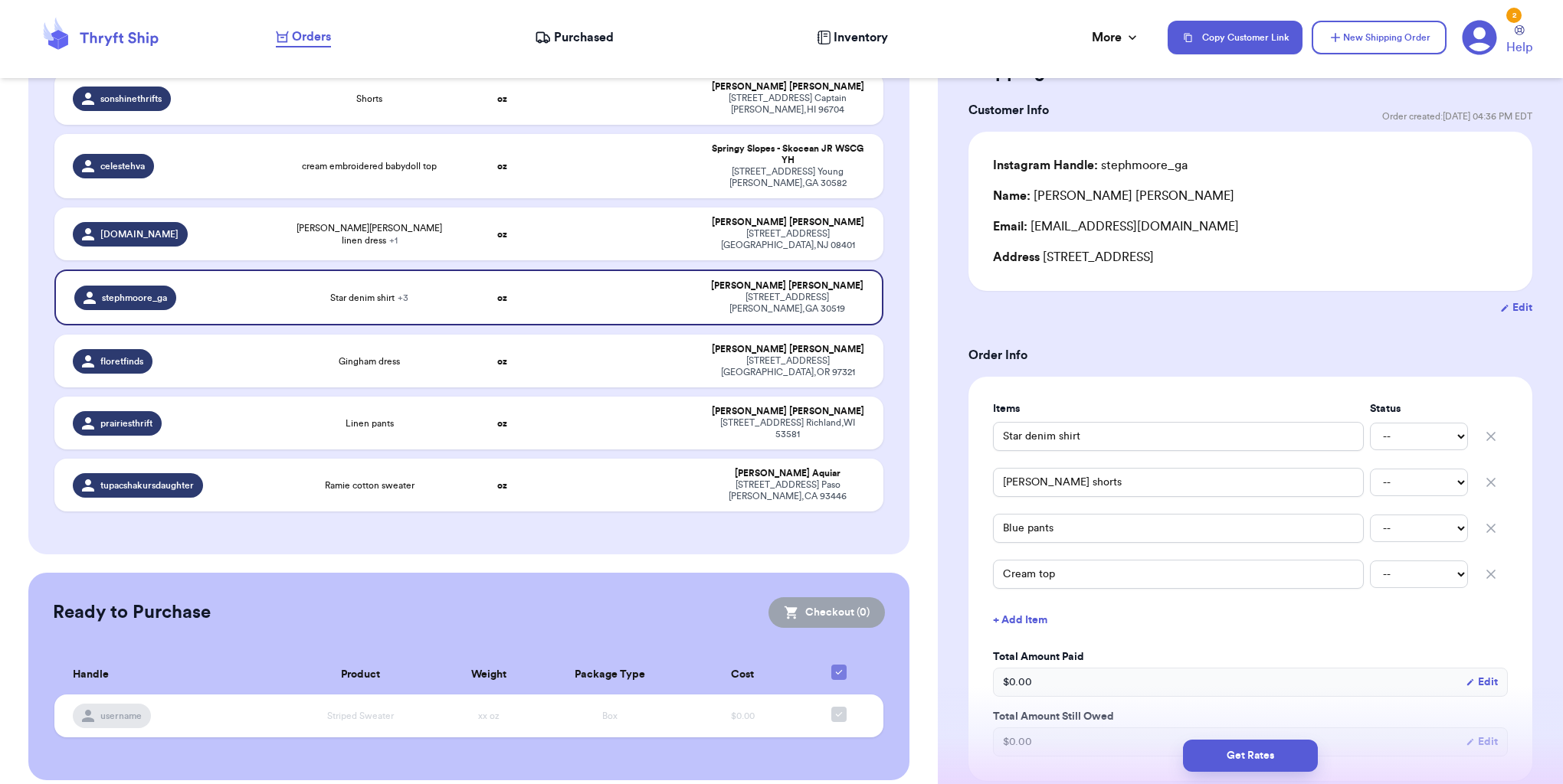
scroll to position [0, 0]
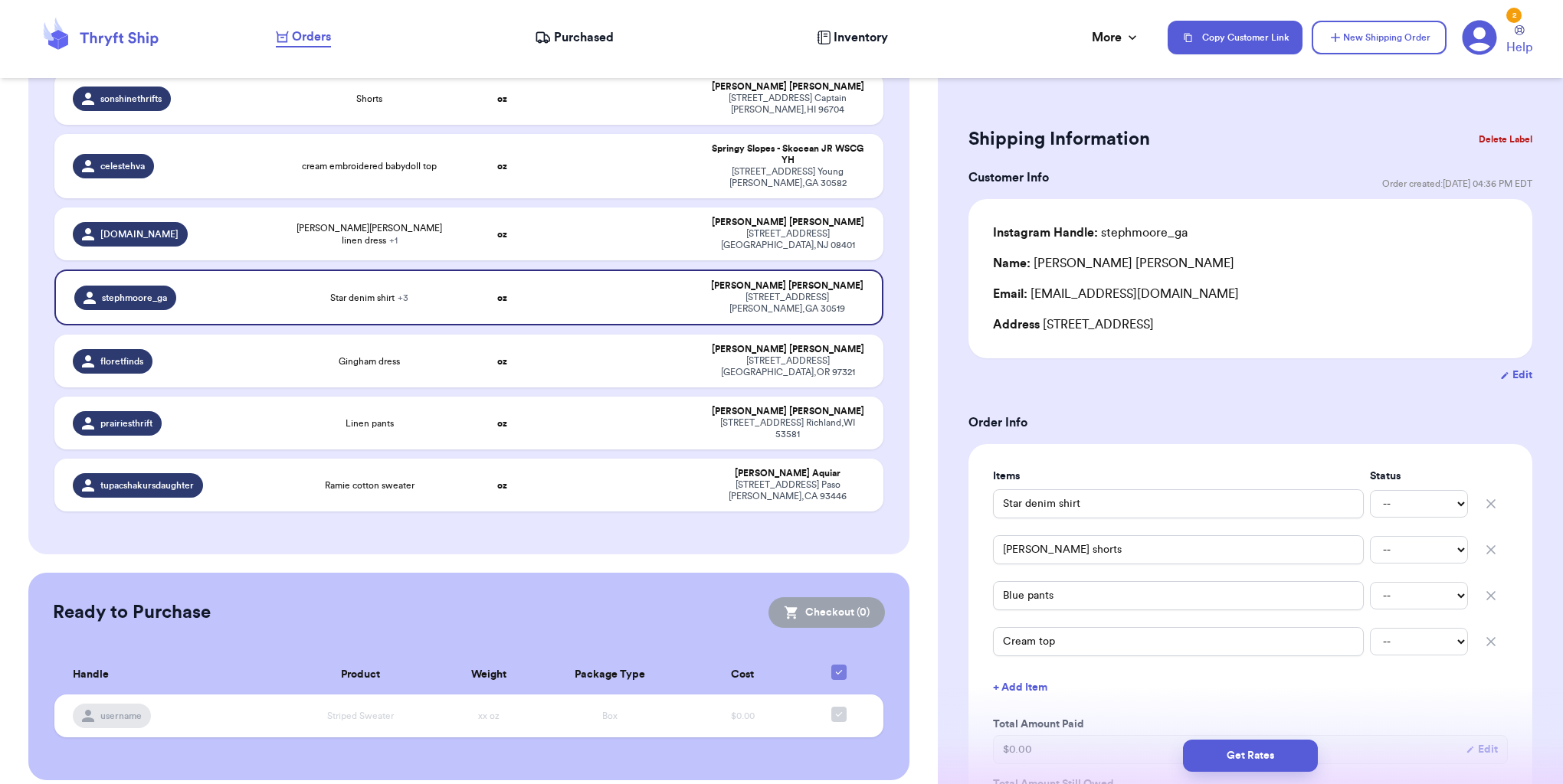
click at [1489, 144] on button "Delete Label" at bounding box center [1505, 139] width 66 height 33
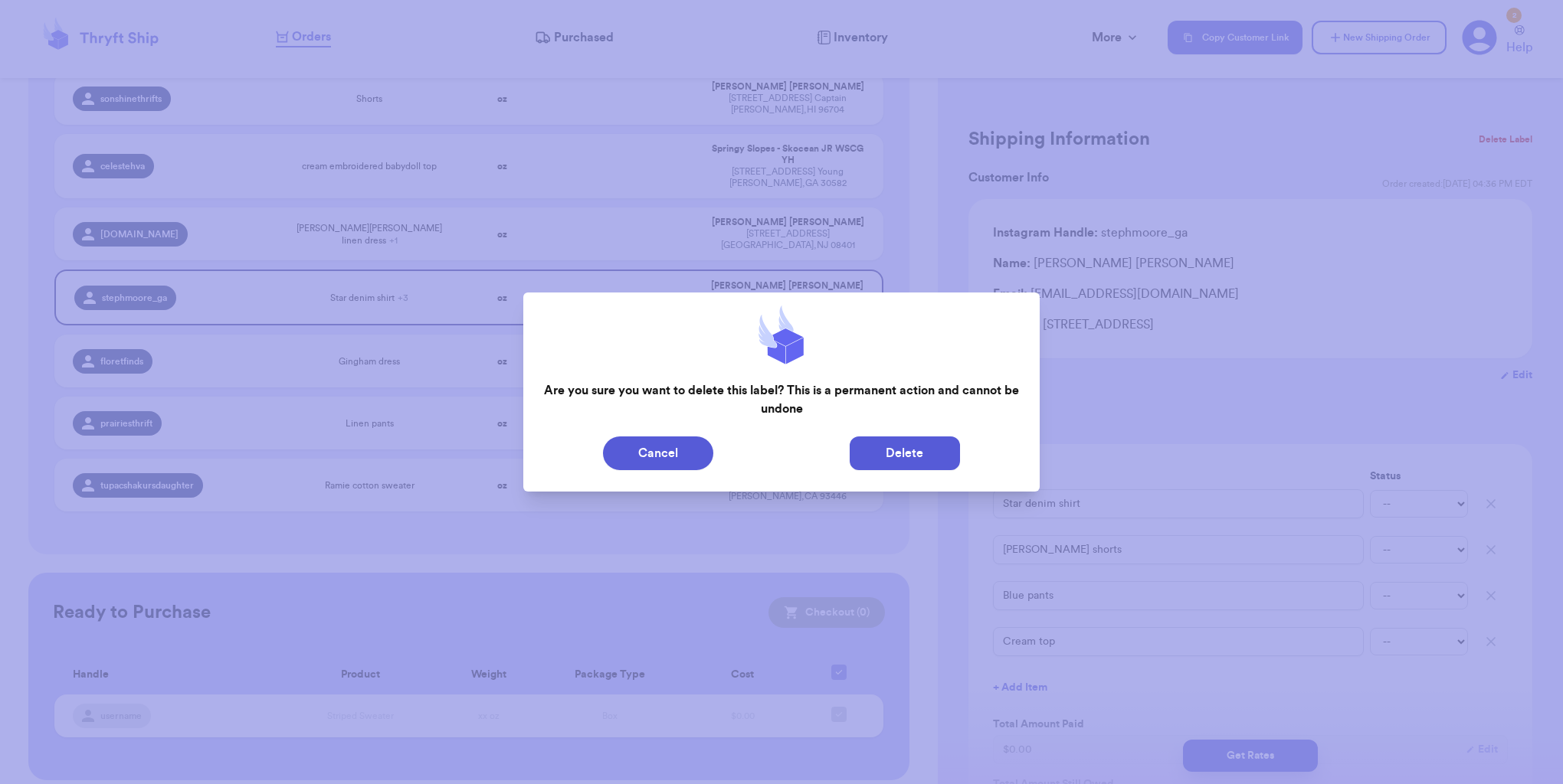
click at [916, 451] on button "Delete" at bounding box center [904, 453] width 110 height 33
type input "Shorts"
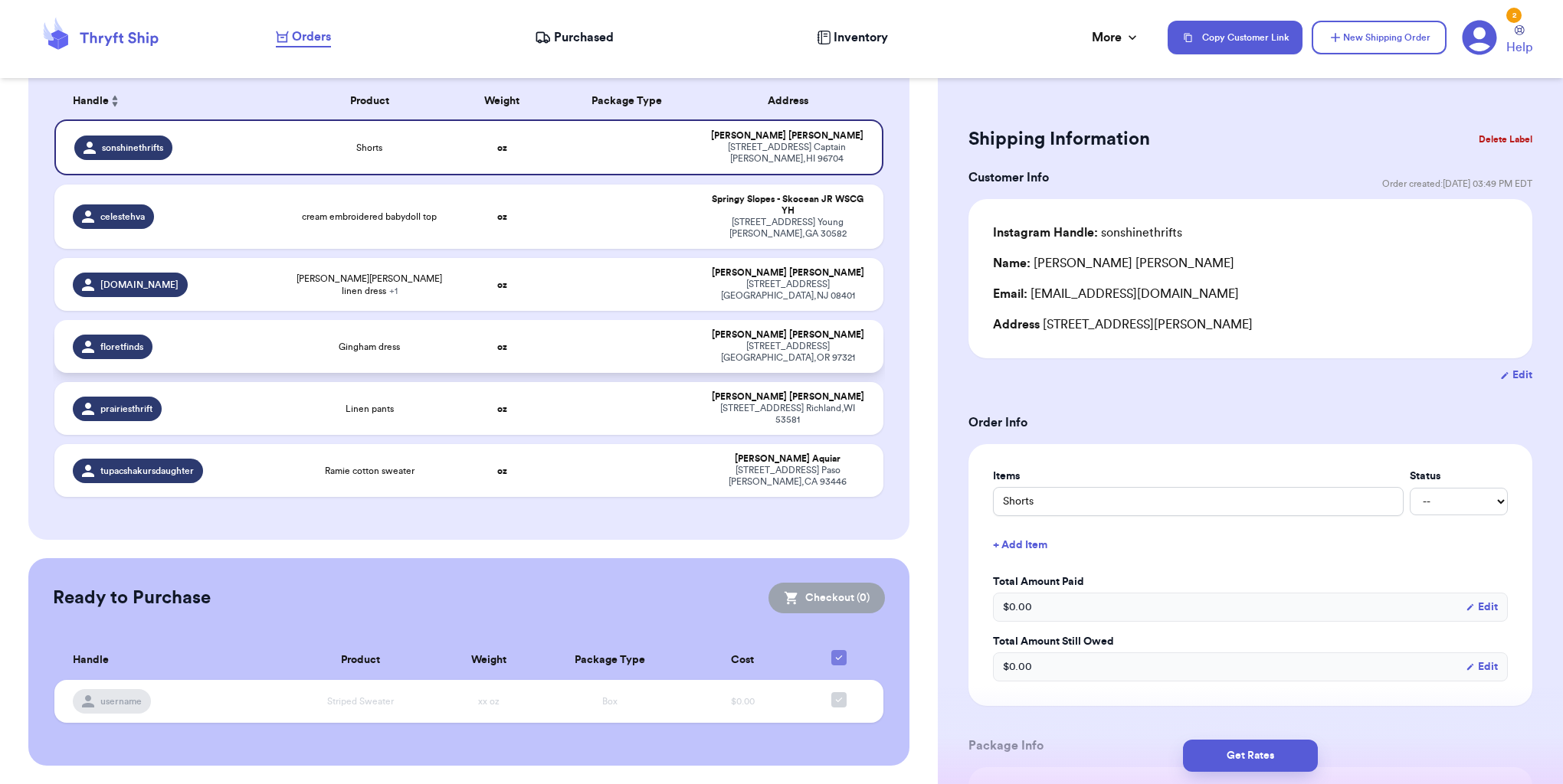
scroll to position [232, 0]
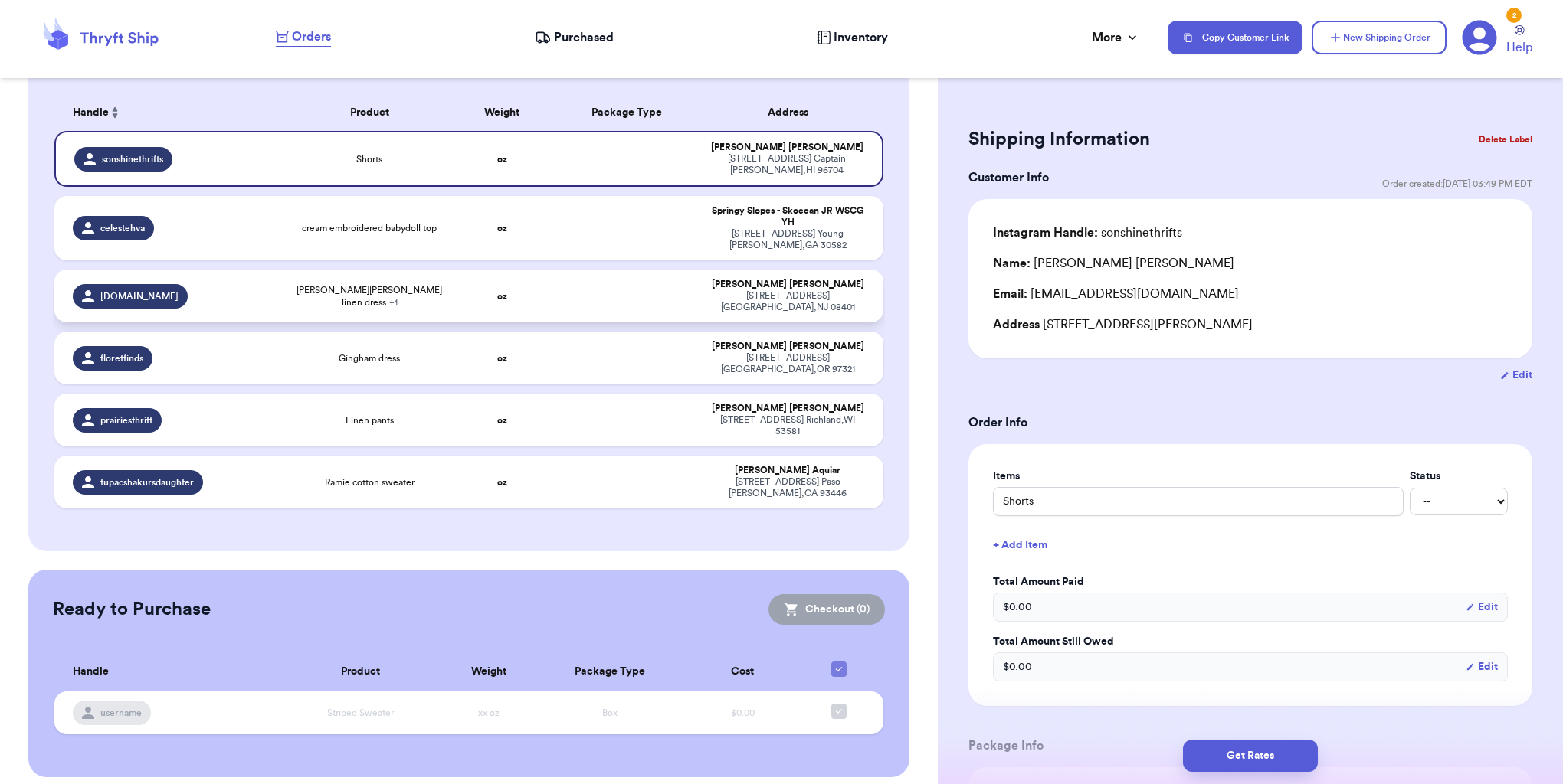
click at [819, 299] on div "[STREET_ADDRESS]" at bounding box center [787, 301] width 154 height 23
type input "[PERSON_NAME][PERSON_NAME] linen dress"
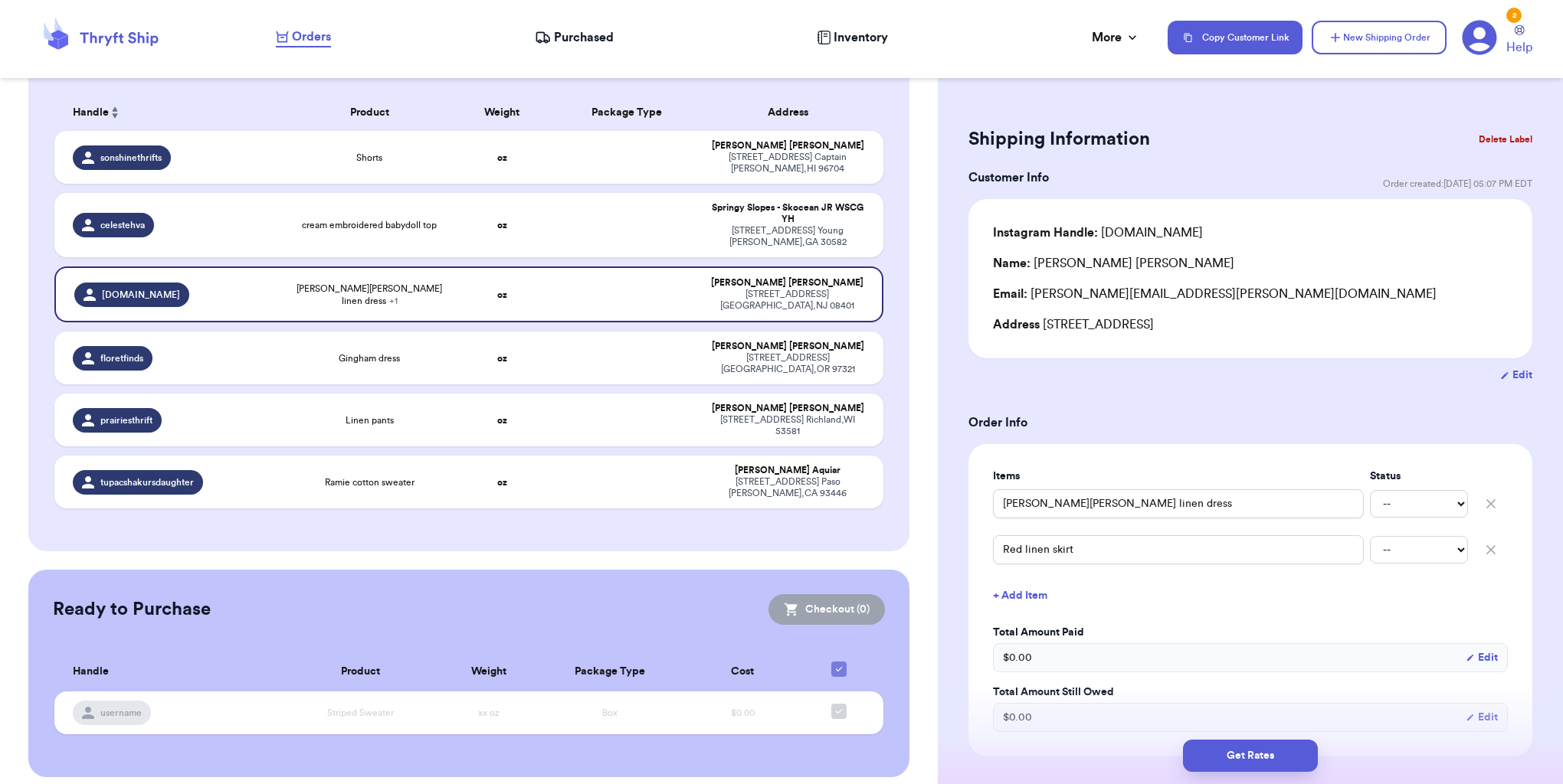
click at [1500, 128] on button "Delete Label" at bounding box center [1505, 139] width 66 height 33
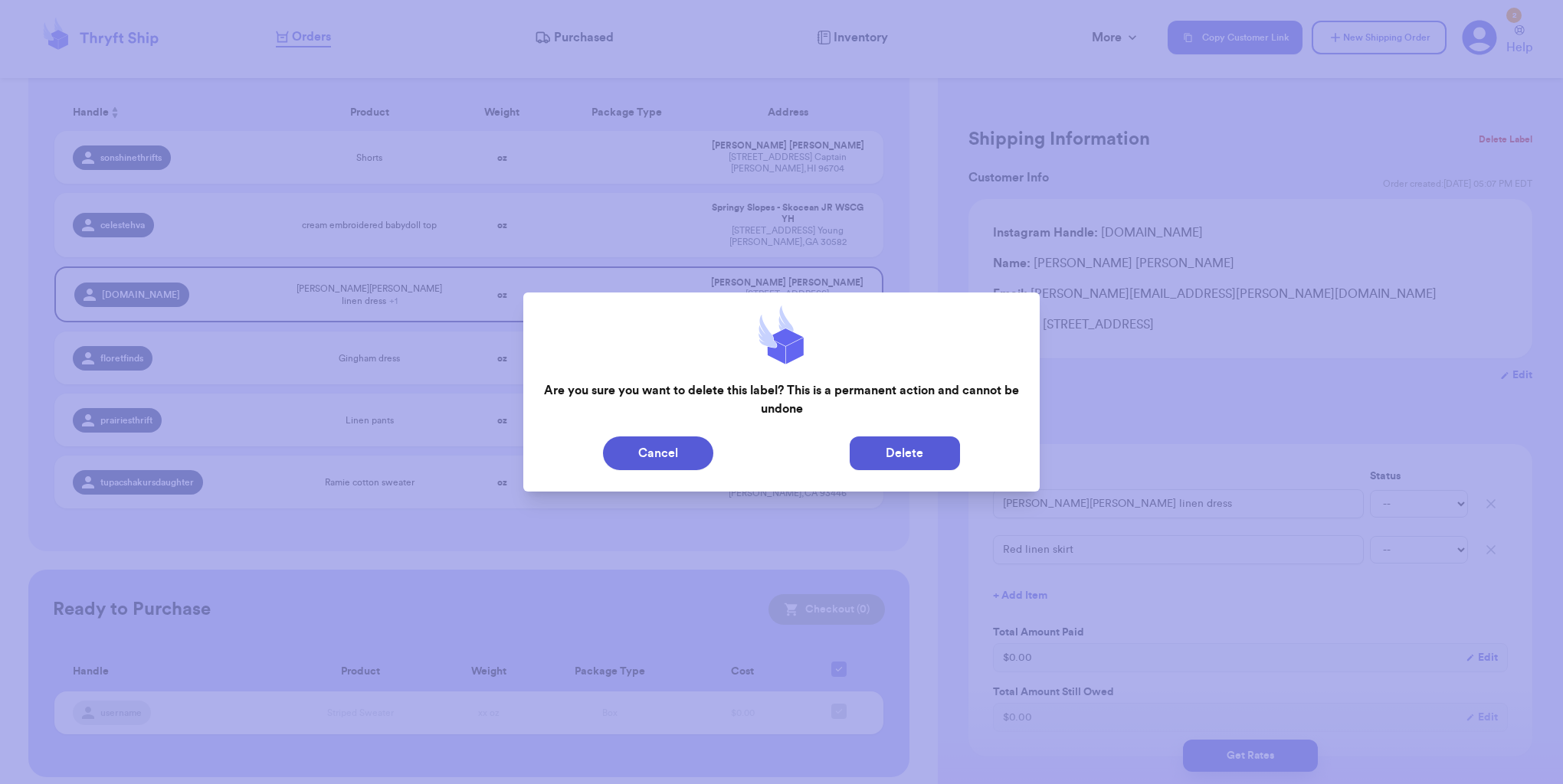
click at [907, 443] on button "Delete" at bounding box center [904, 453] width 110 height 33
type input "Shorts"
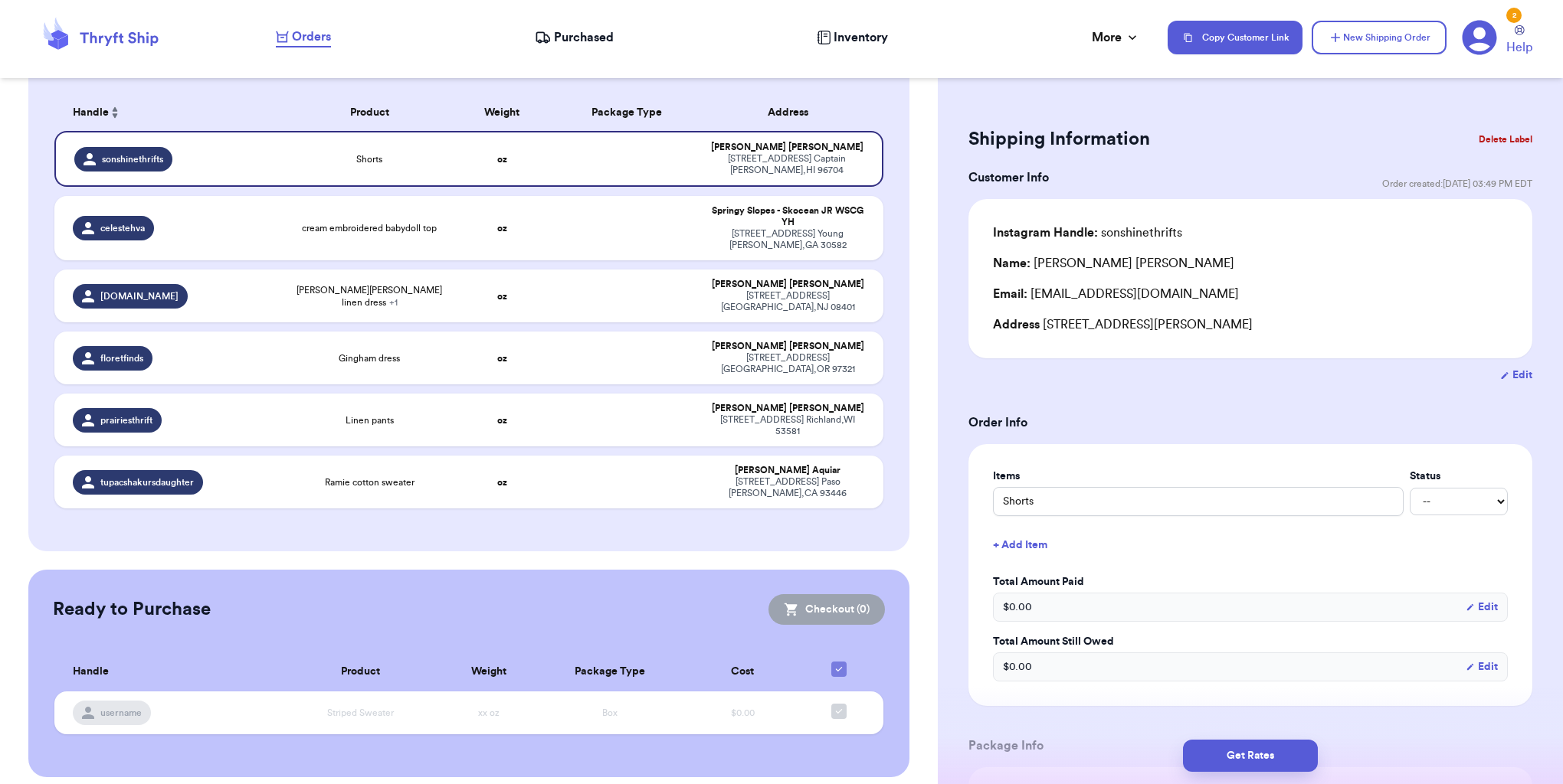
scroll to position [170, 0]
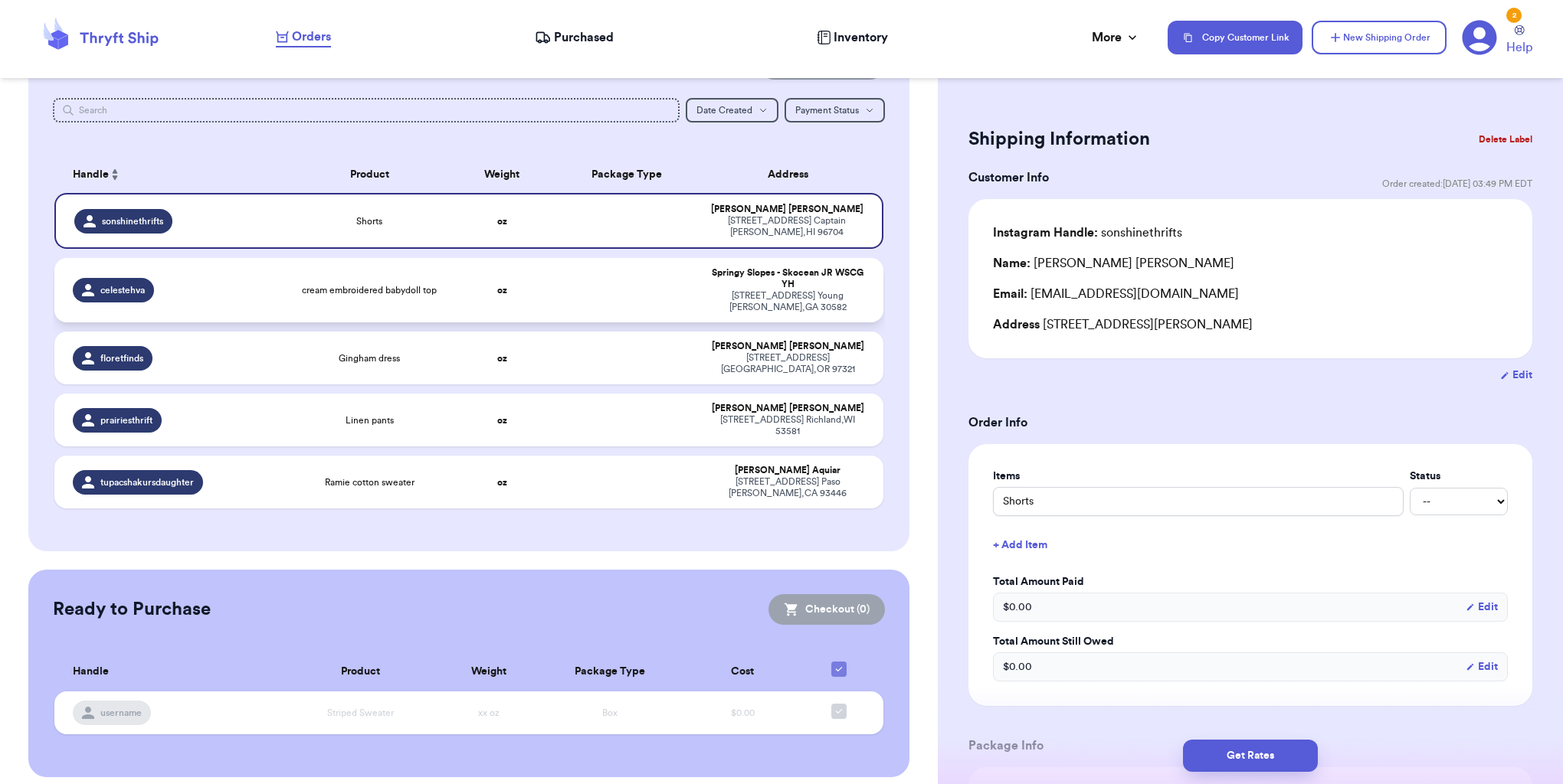
click at [685, 302] on td at bounding box center [626, 290] width 149 height 64
type input "cream embroidered babydoll top"
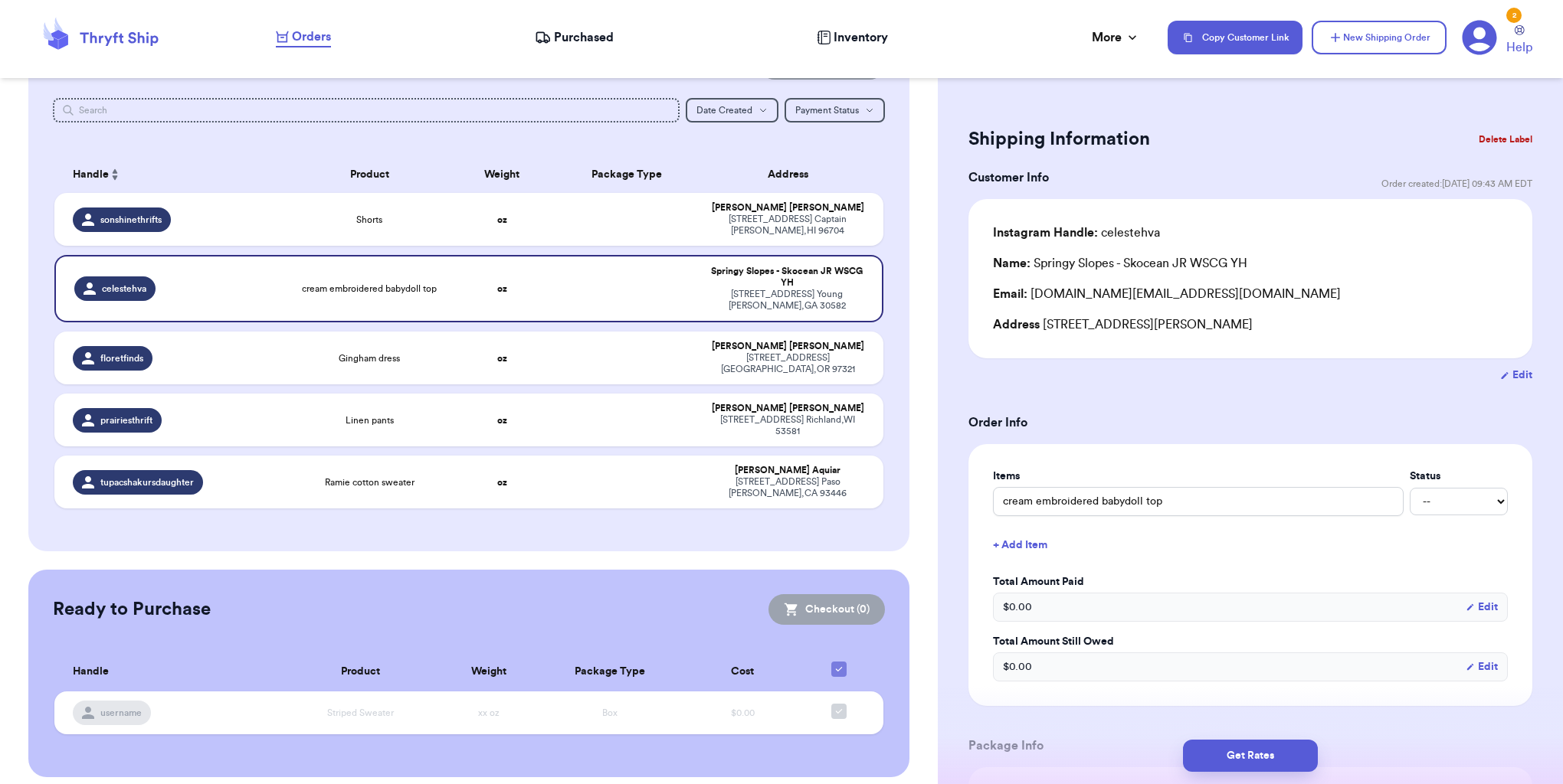
click at [1504, 134] on button "Delete Label" at bounding box center [1505, 139] width 66 height 33
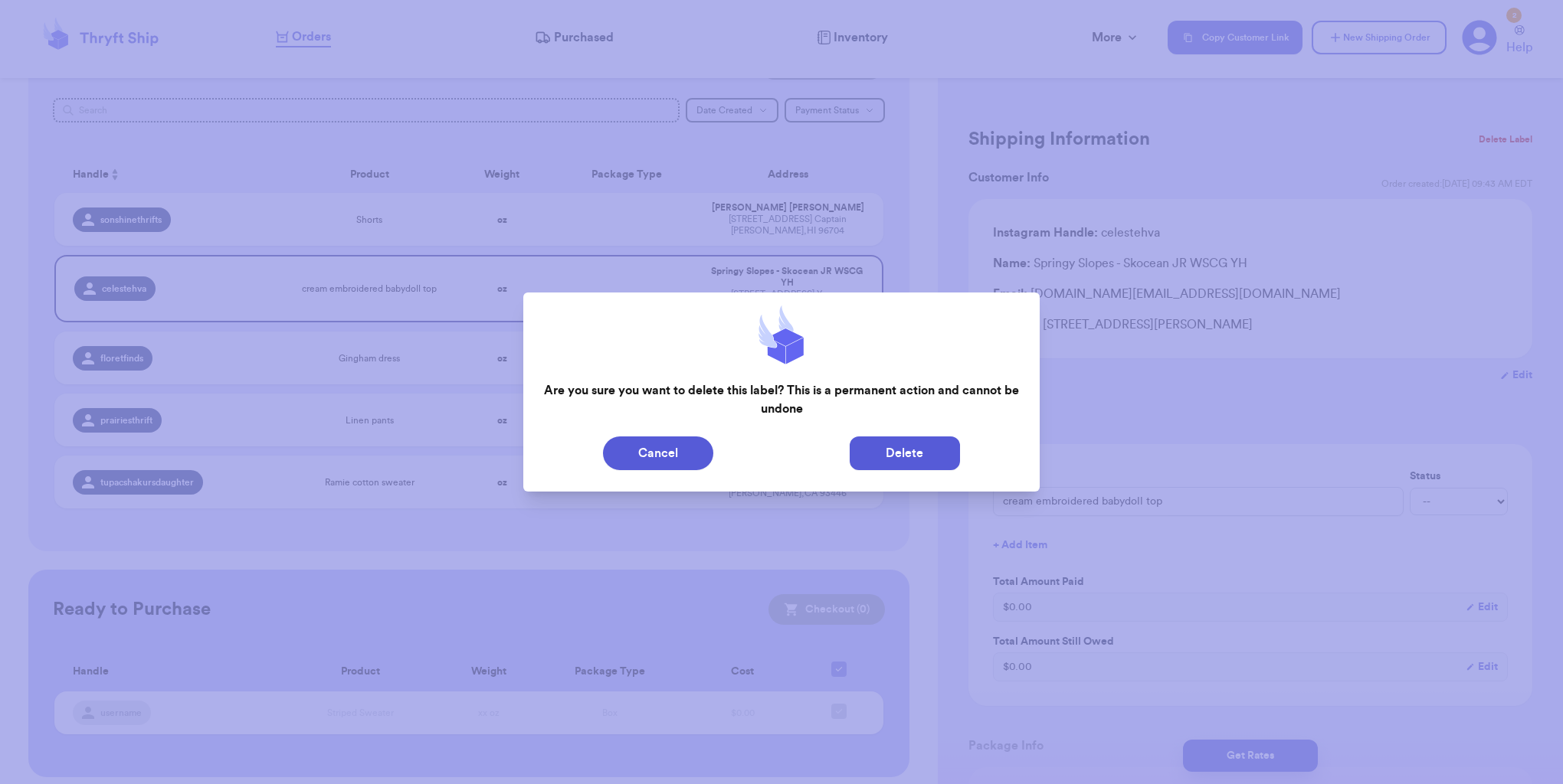
click at [904, 454] on button "Delete" at bounding box center [904, 453] width 110 height 33
type input "Shorts"
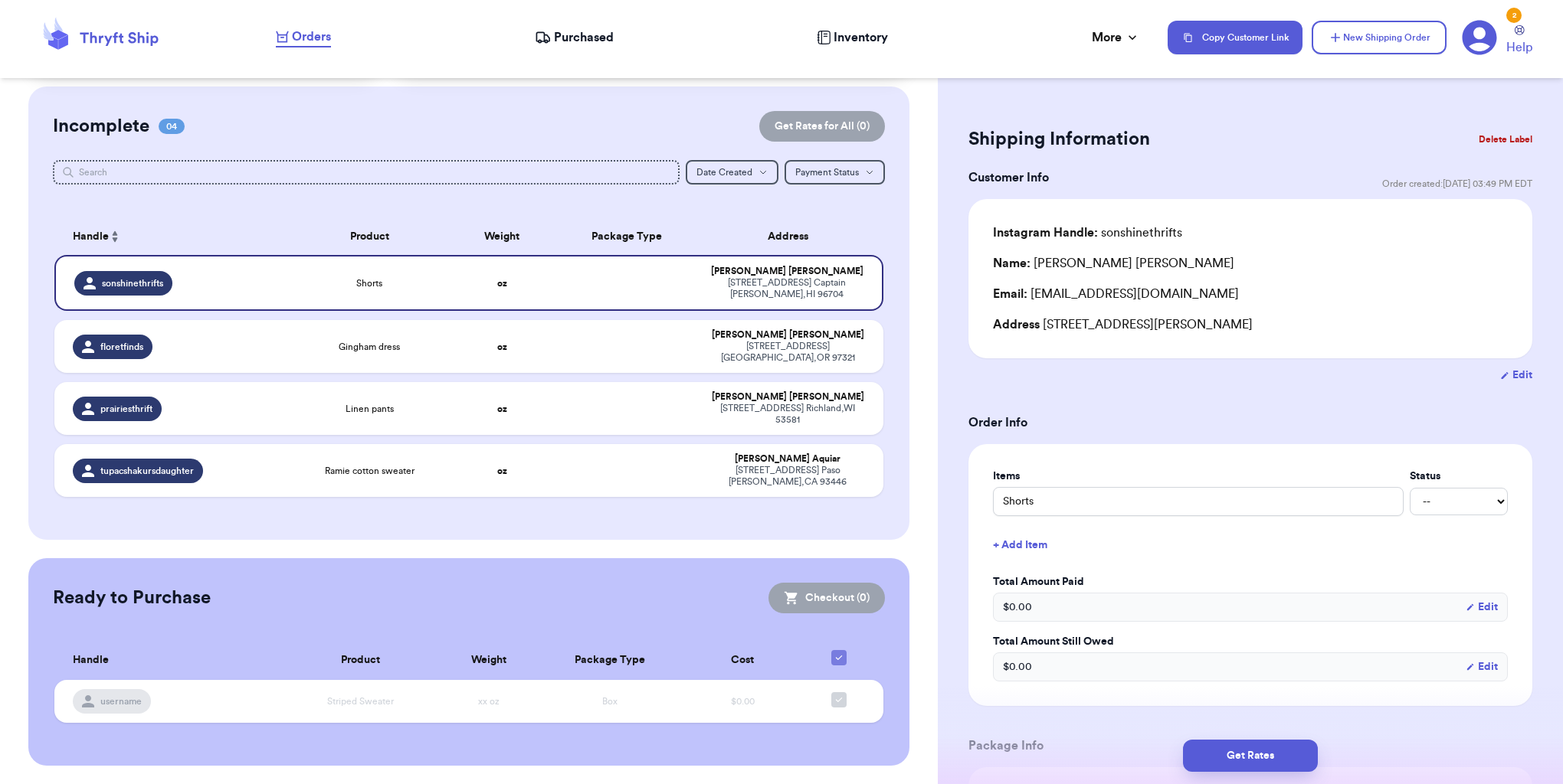
scroll to position [97, 0]
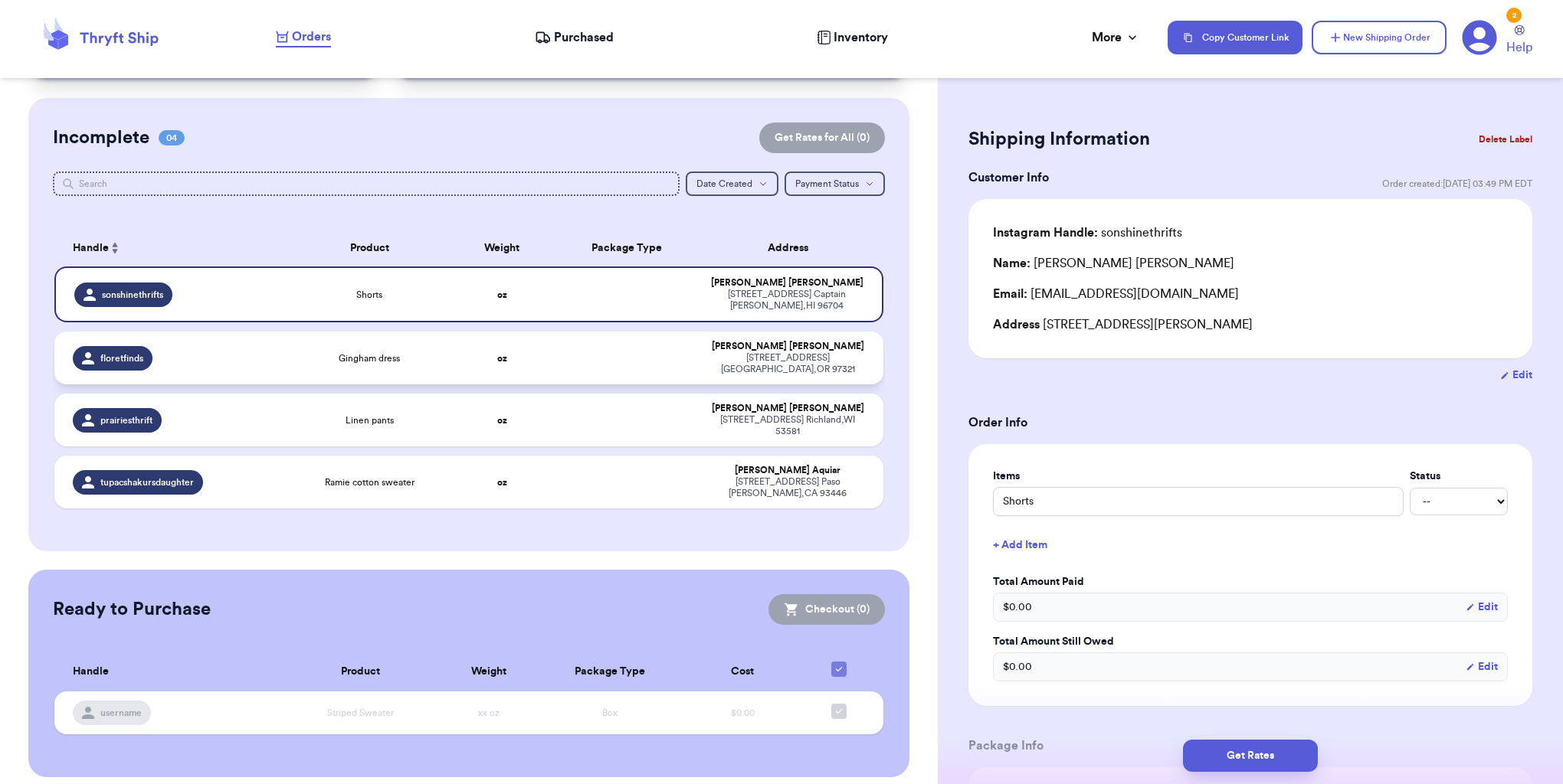
click at [678, 360] on td at bounding box center [626, 358] width 149 height 53
type input "Gingham dress"
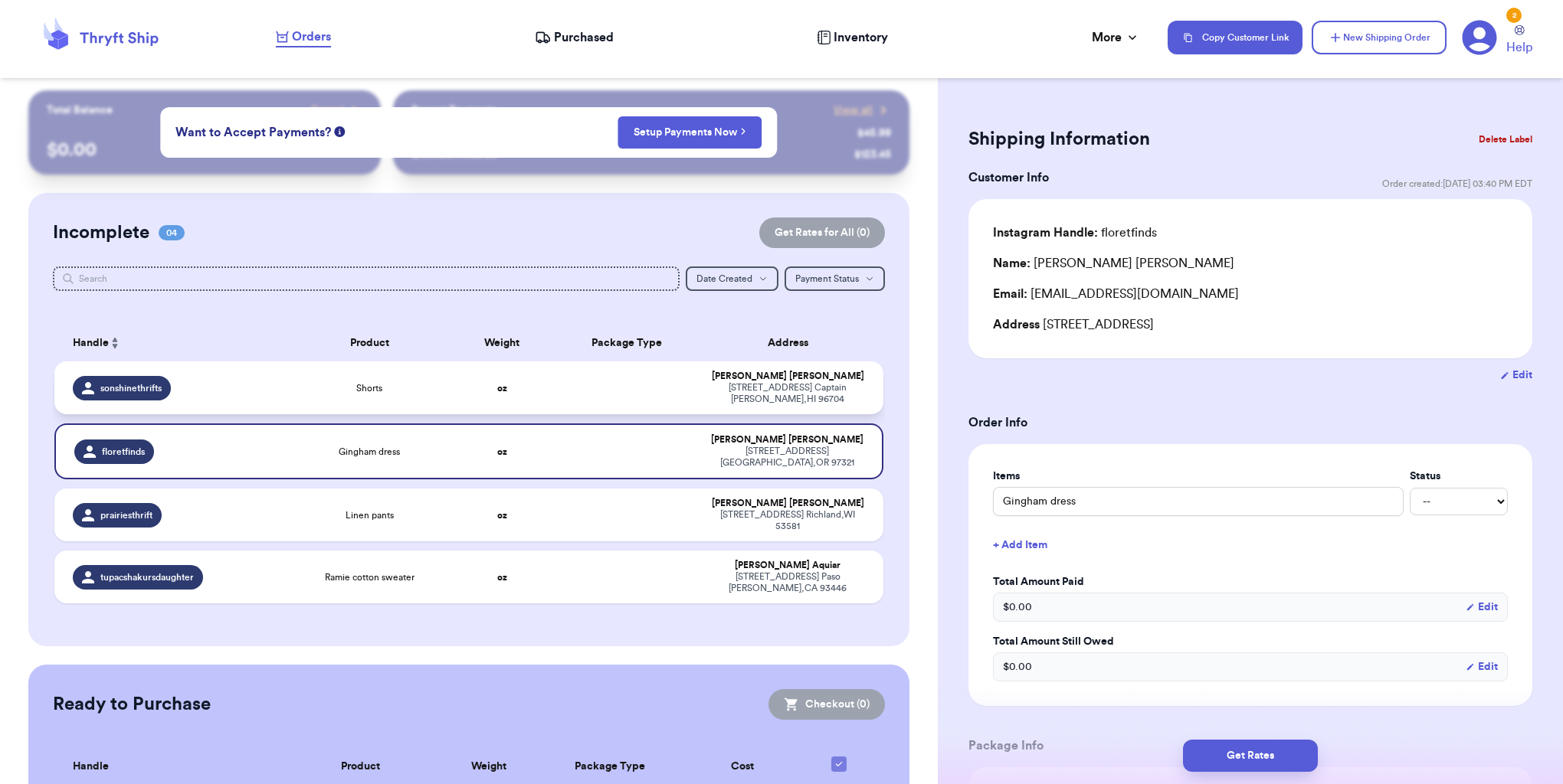
scroll to position [0, 0]
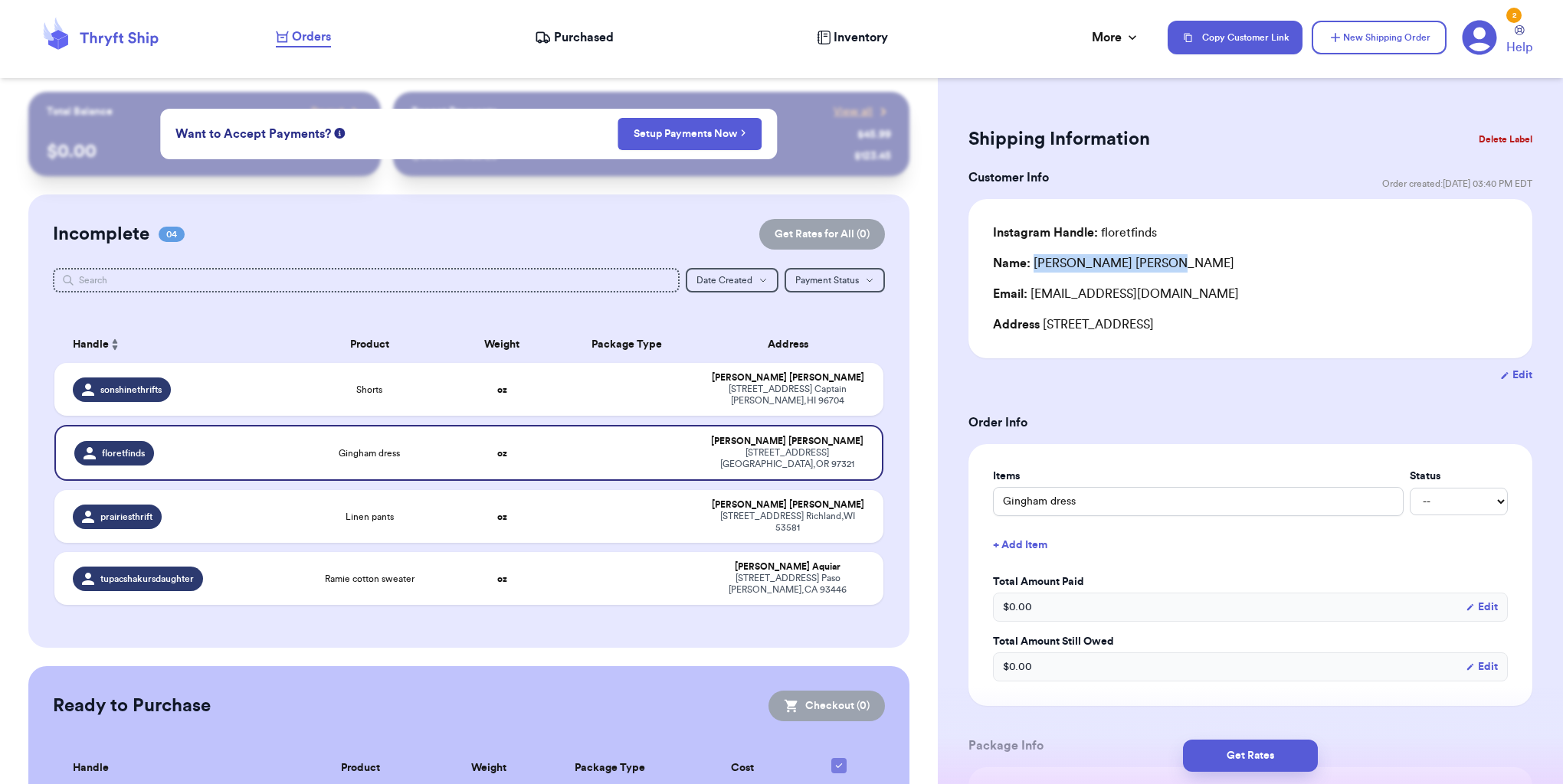
drag, startPoint x: 1036, startPoint y: 264, endPoint x: 1165, endPoint y: 273, distance: 129.3
click at [1165, 274] on div "Instagram Handle: floretfinds Name: [PERSON_NAME] Email: [EMAIL_ADDRESS][DOMAIN…" at bounding box center [1250, 279] width 515 height 110
copy div "[PERSON_NAME]"
drag, startPoint x: 1033, startPoint y: 297, endPoint x: 1186, endPoint y: 296, distance: 153.0
click at [1199, 296] on div "Email: [EMAIL_ADDRESS][DOMAIN_NAME]" at bounding box center [1250, 294] width 515 height 18
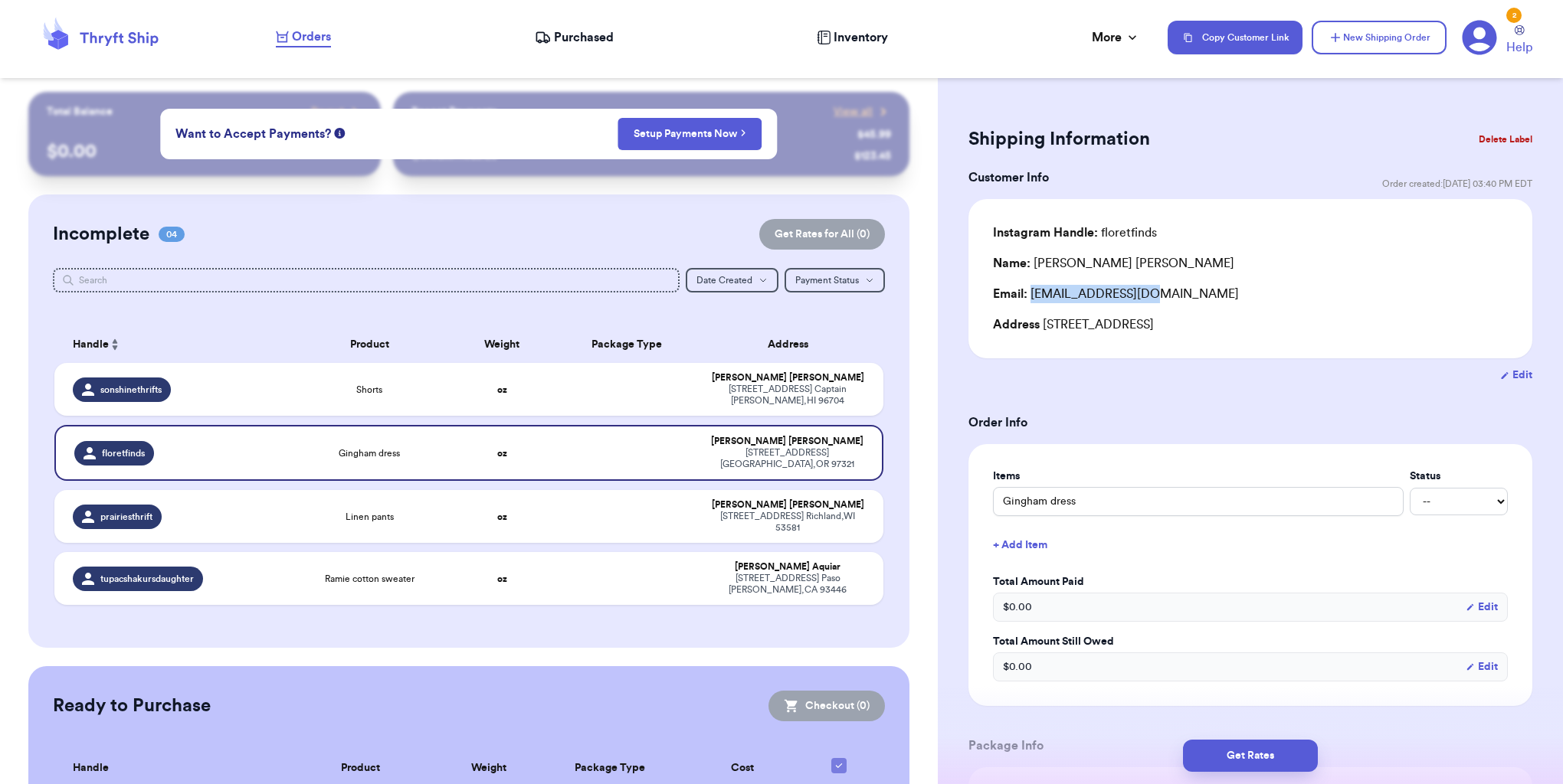
copy div "[EMAIL_ADDRESS][DOMAIN_NAME]"
drag, startPoint x: 1046, startPoint y: 326, endPoint x: 1068, endPoint y: 326, distance: 22.0
click at [1049, 326] on div "Address [STREET_ADDRESS]" at bounding box center [1250, 324] width 515 height 18
drag, startPoint x: 1068, startPoint y: 326, endPoint x: 1296, endPoint y: 324, distance: 228.0
click at [1296, 324] on div "Address [STREET_ADDRESS]" at bounding box center [1250, 324] width 515 height 18
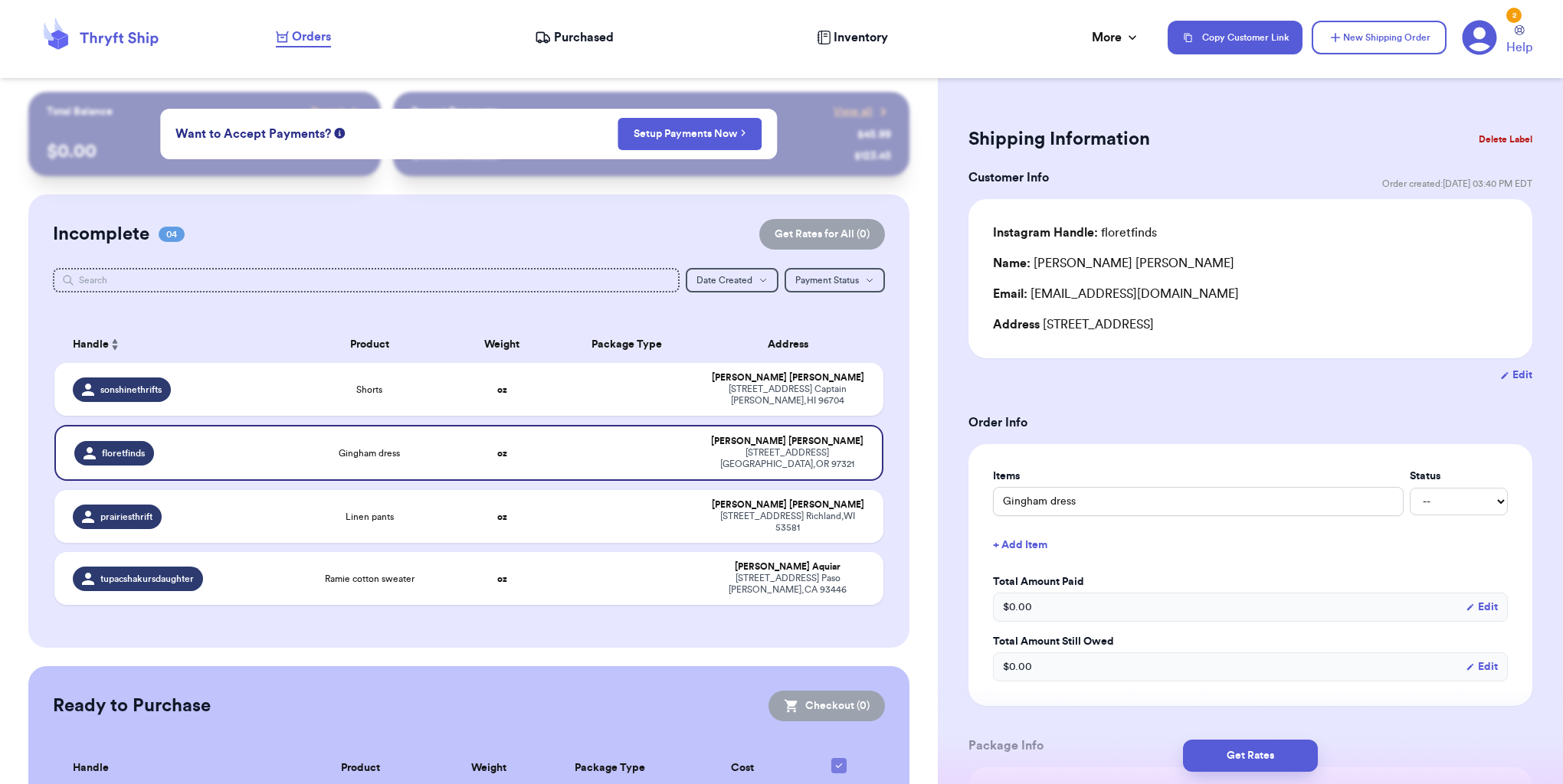
drag, startPoint x: 1114, startPoint y: 326, endPoint x: 1051, endPoint y: 330, distance: 63.1
click at [1113, 326] on div "Address [STREET_ADDRESS]" at bounding box center [1250, 324] width 515 height 18
drag, startPoint x: 1044, startPoint y: 325, endPoint x: 1317, endPoint y: 325, distance: 273.0
click at [1318, 325] on div "Address [STREET_ADDRESS]" at bounding box center [1250, 324] width 515 height 18
copy div "[STREET_ADDRESS]"
